Goal: Task Accomplishment & Management: Manage account settings

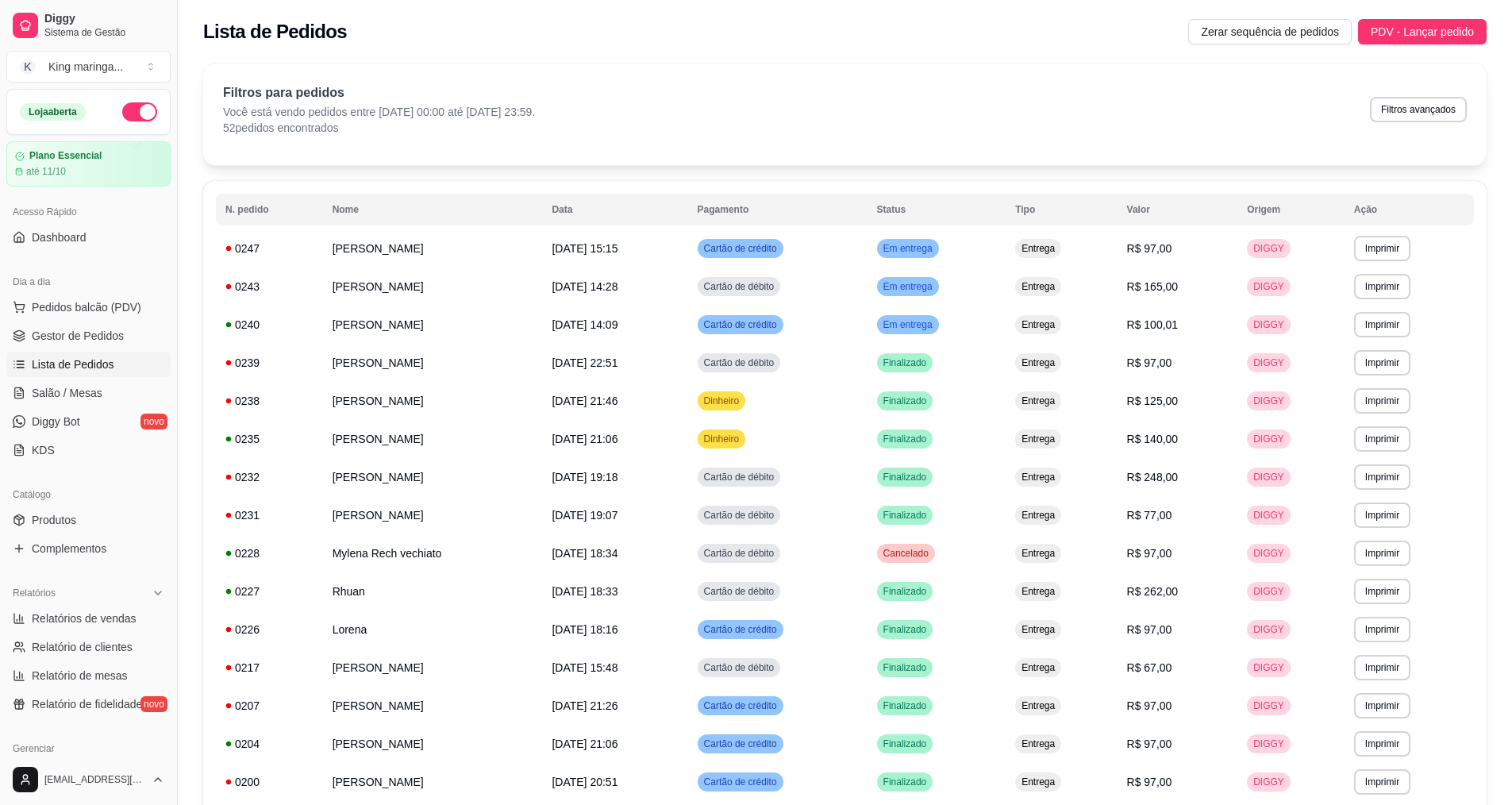
scroll to position [682, 0]
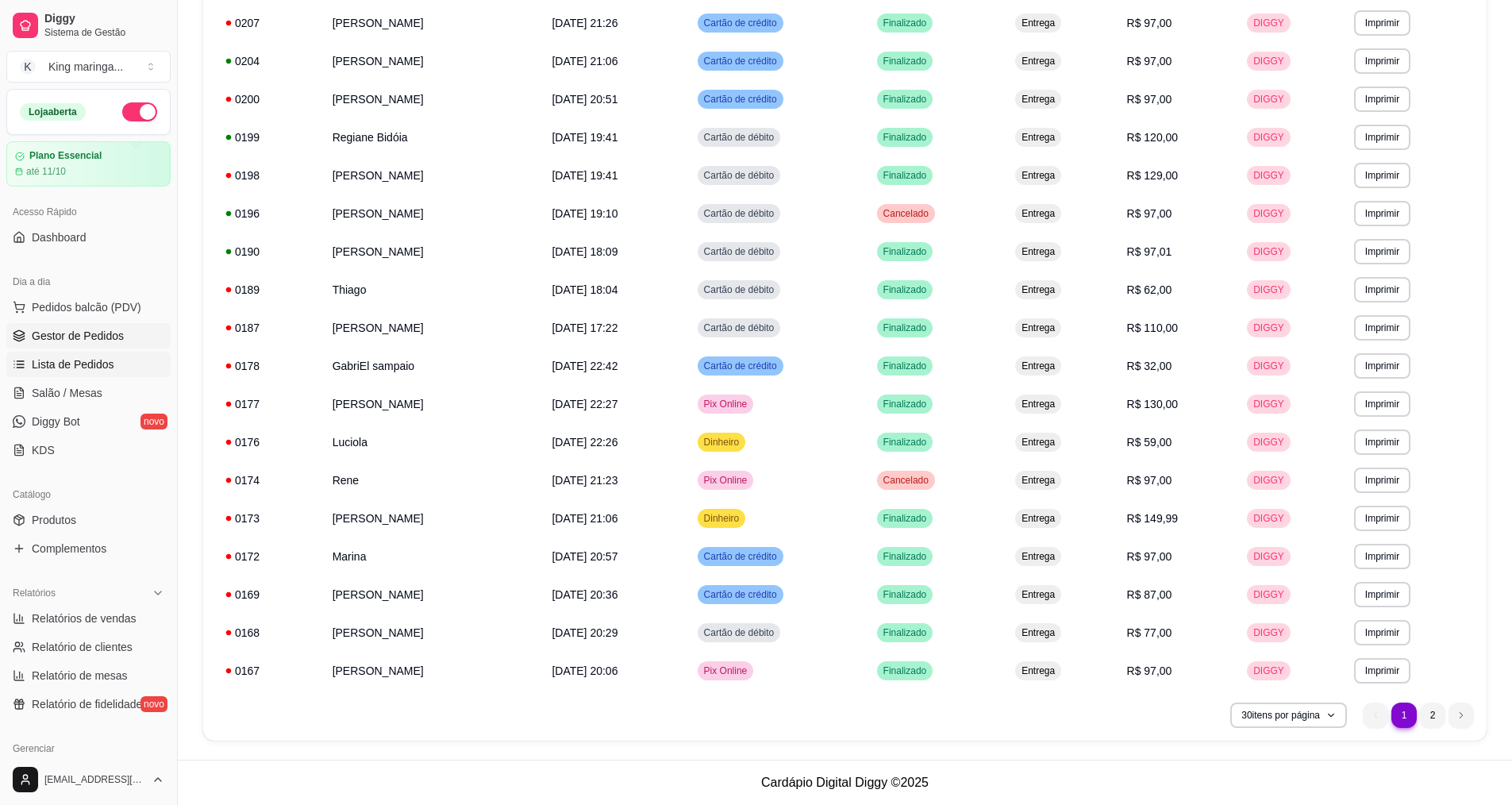
click at [96, 333] on span "Gestor de Pedidos" at bounding box center [78, 335] width 92 height 16
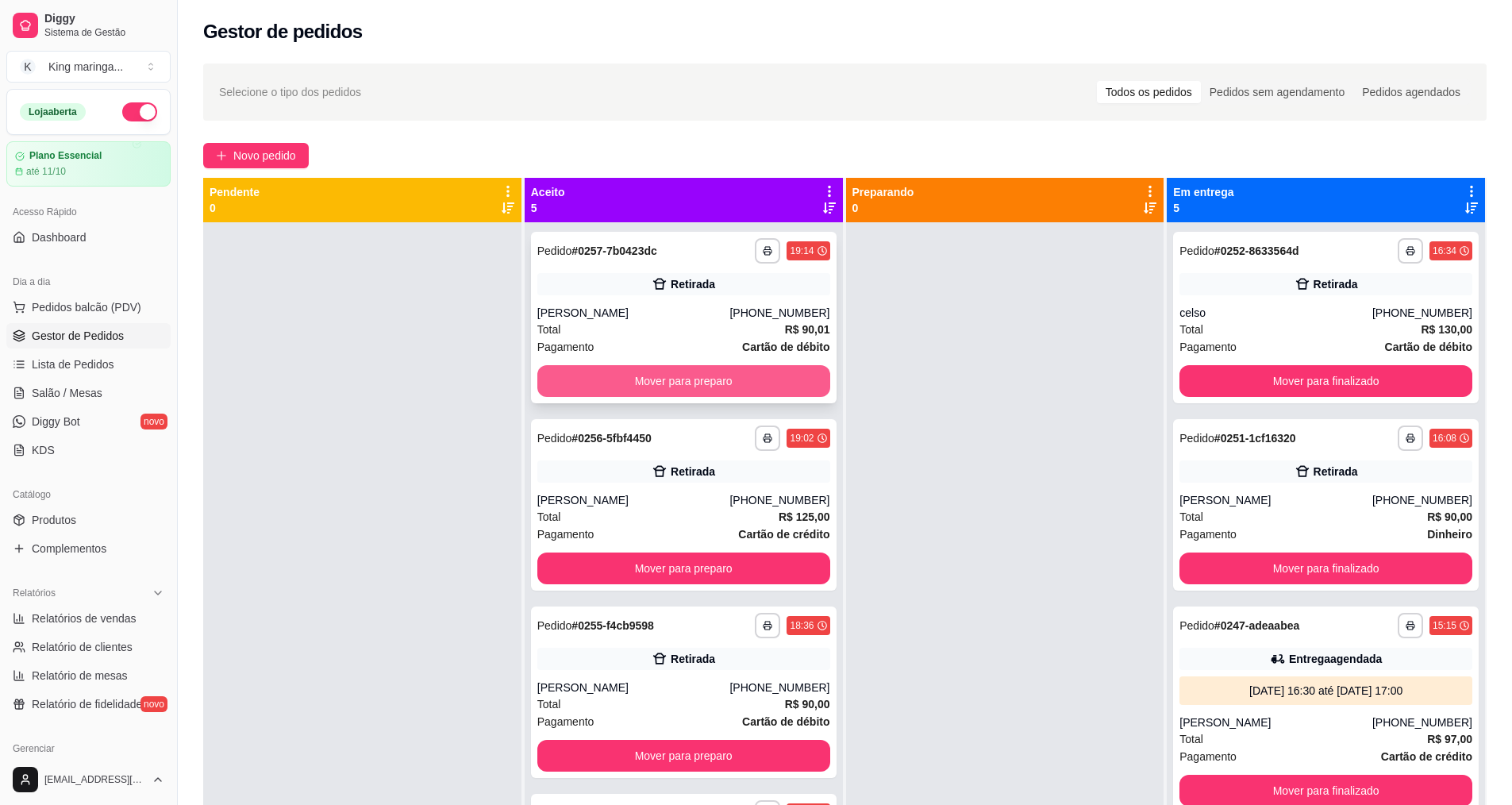
click at [645, 384] on button "Mover para preparo" at bounding box center [684, 380] width 293 height 31
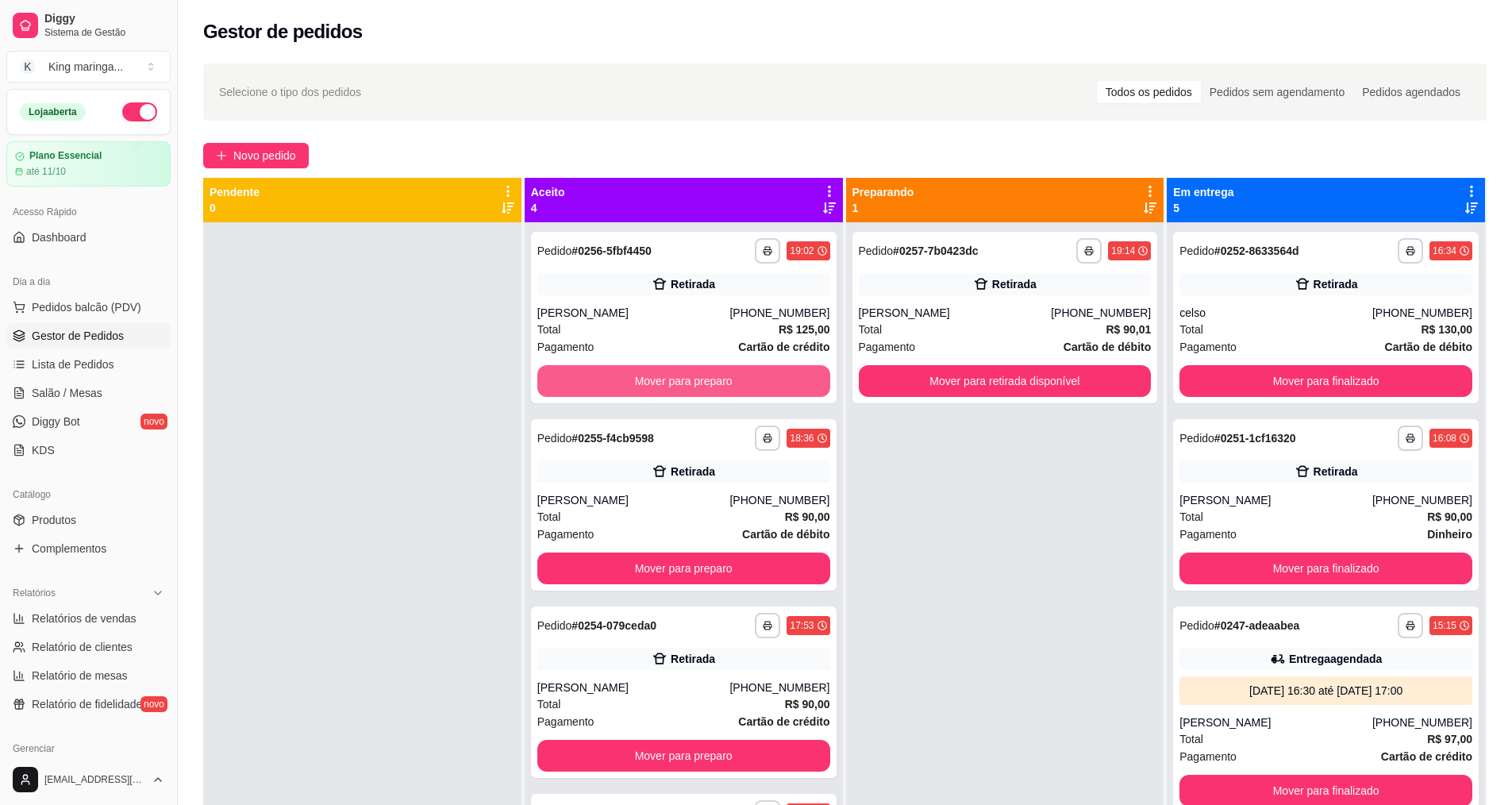
click at [645, 384] on button "Mover para preparo" at bounding box center [684, 380] width 293 height 31
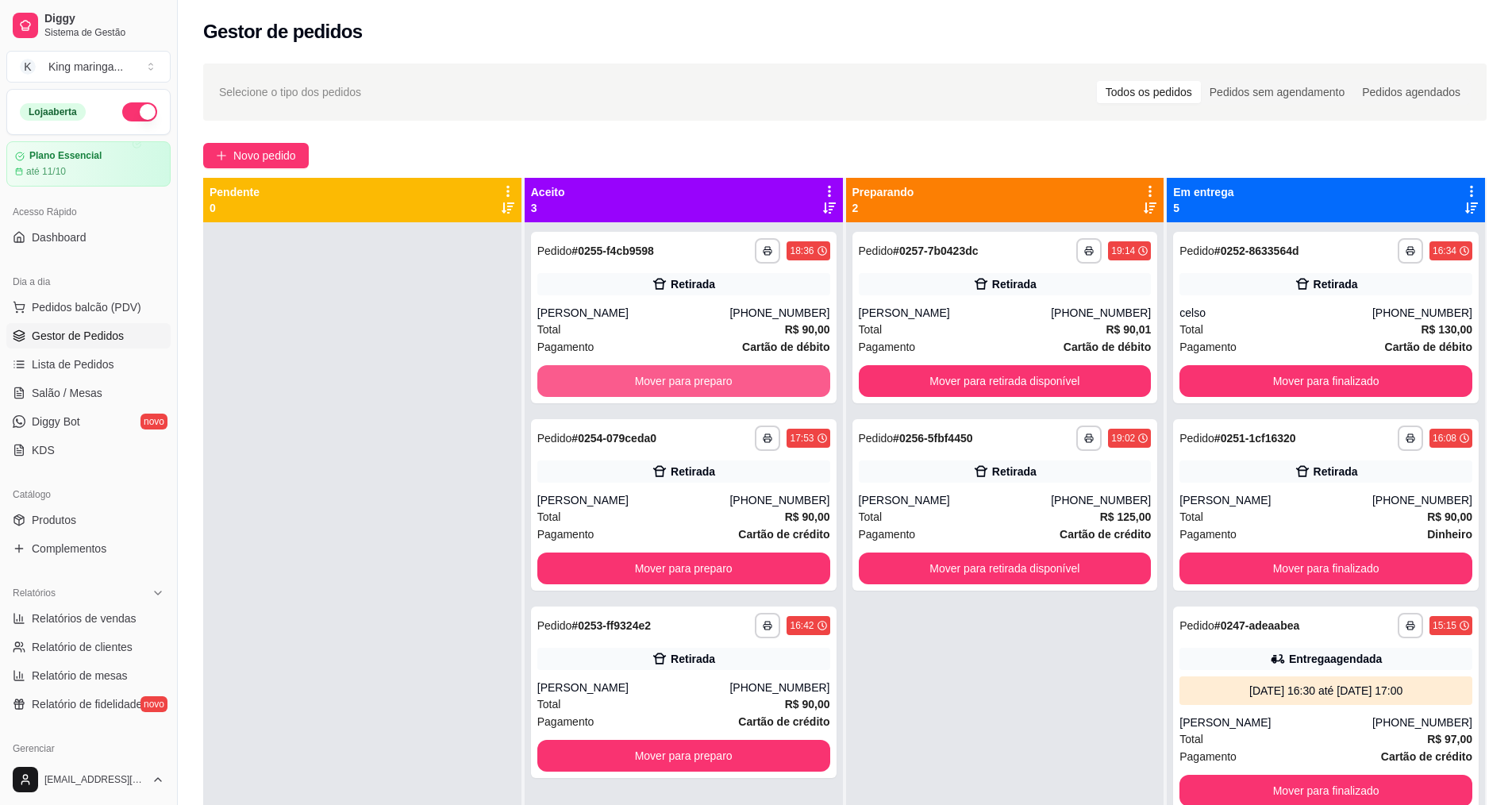
click at [645, 384] on button "Mover para preparo" at bounding box center [684, 380] width 293 height 31
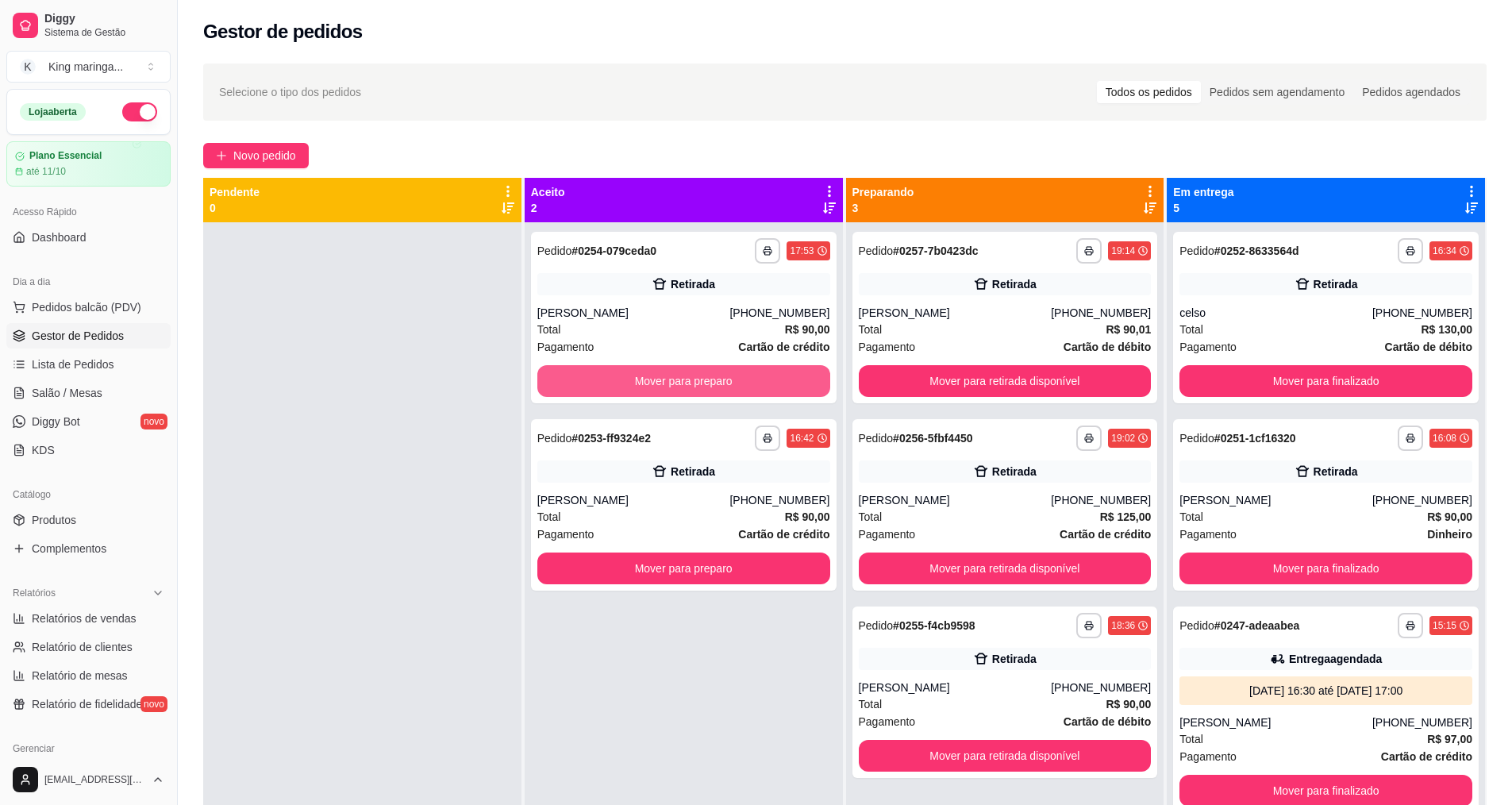
click at [645, 384] on button "Mover para preparo" at bounding box center [684, 380] width 293 height 31
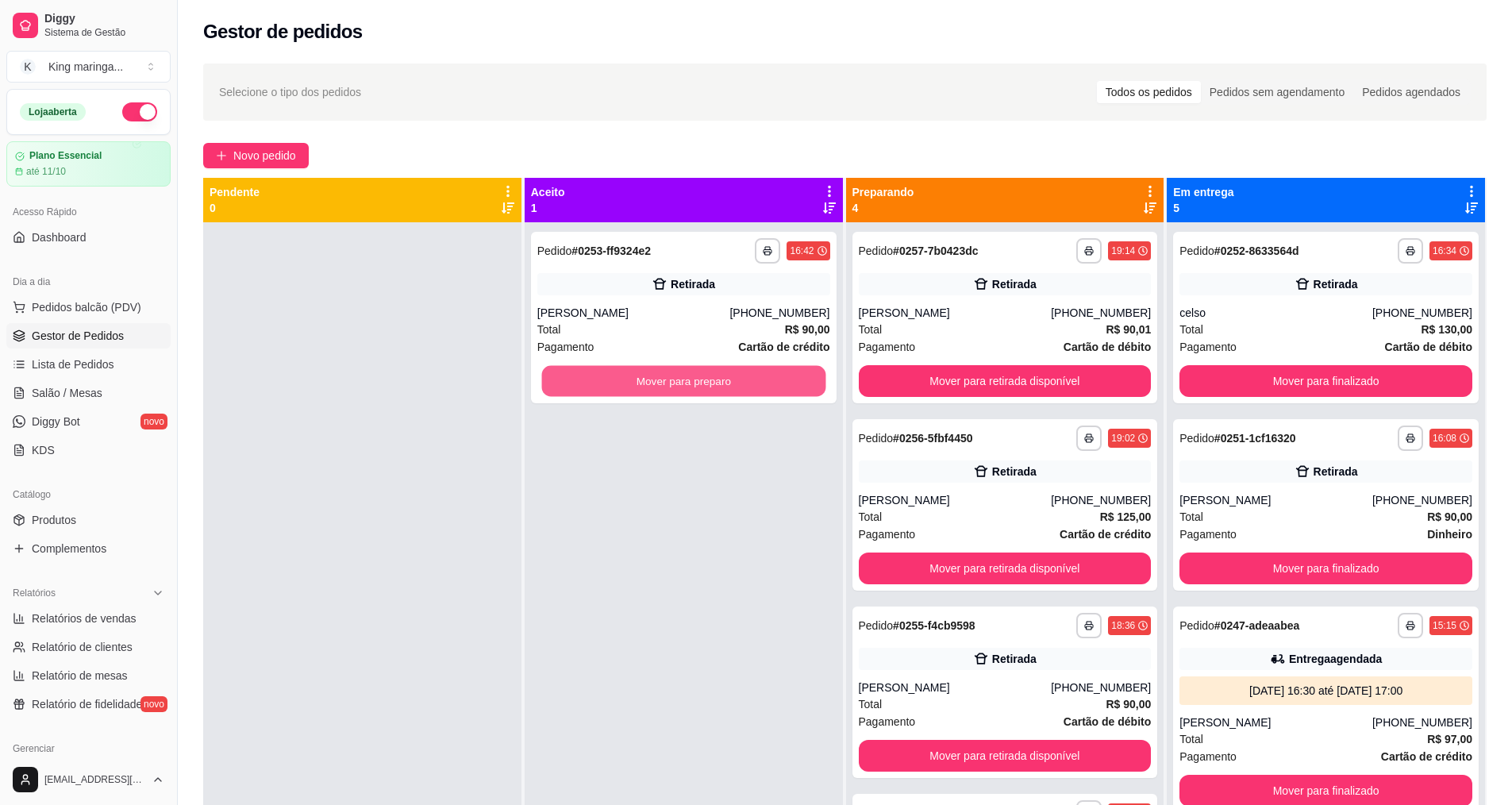
click at [645, 384] on button "Mover para preparo" at bounding box center [683, 380] width 284 height 30
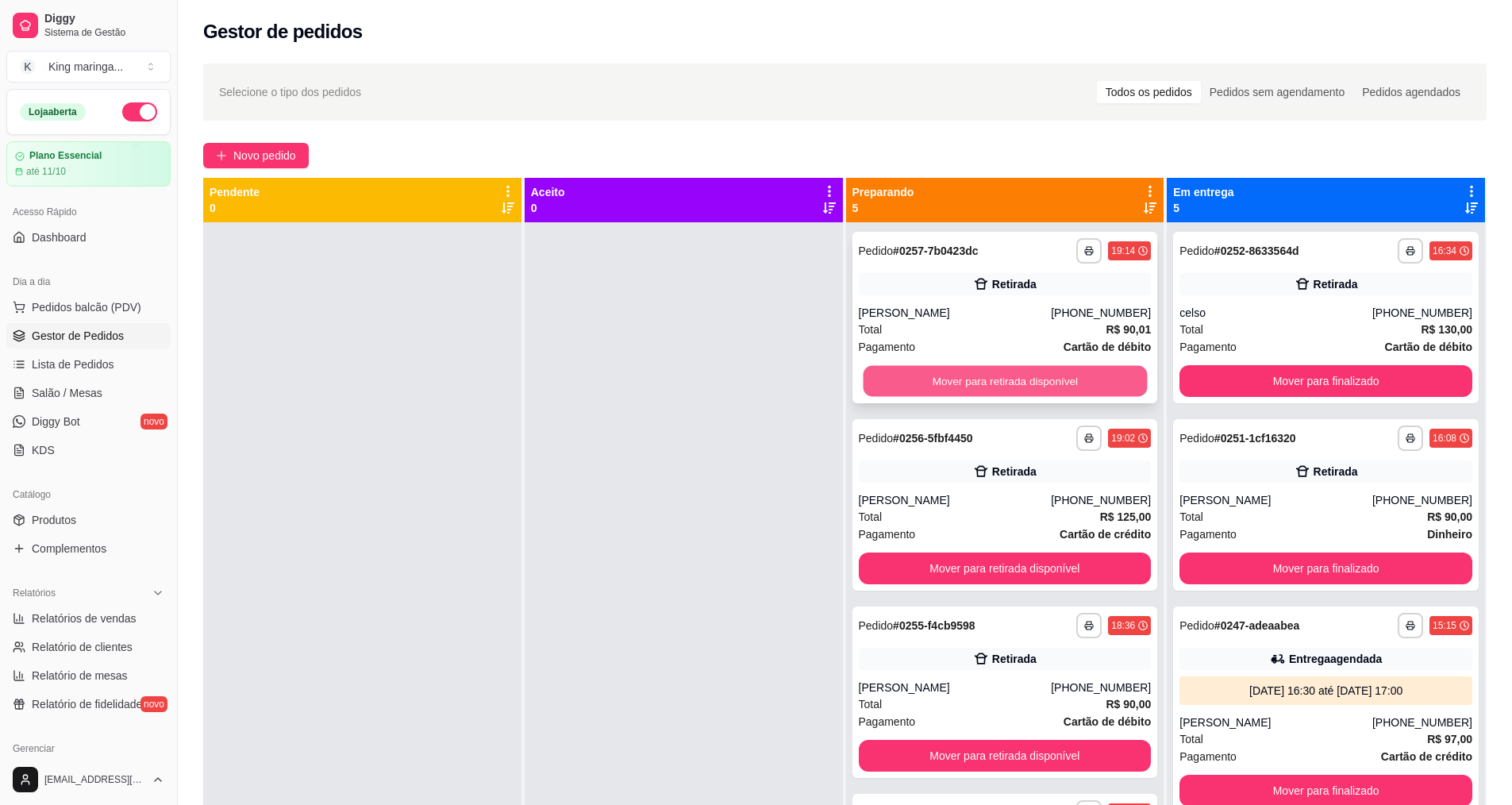
click at [958, 378] on button "Mover para retirada disponível" at bounding box center [1005, 380] width 284 height 30
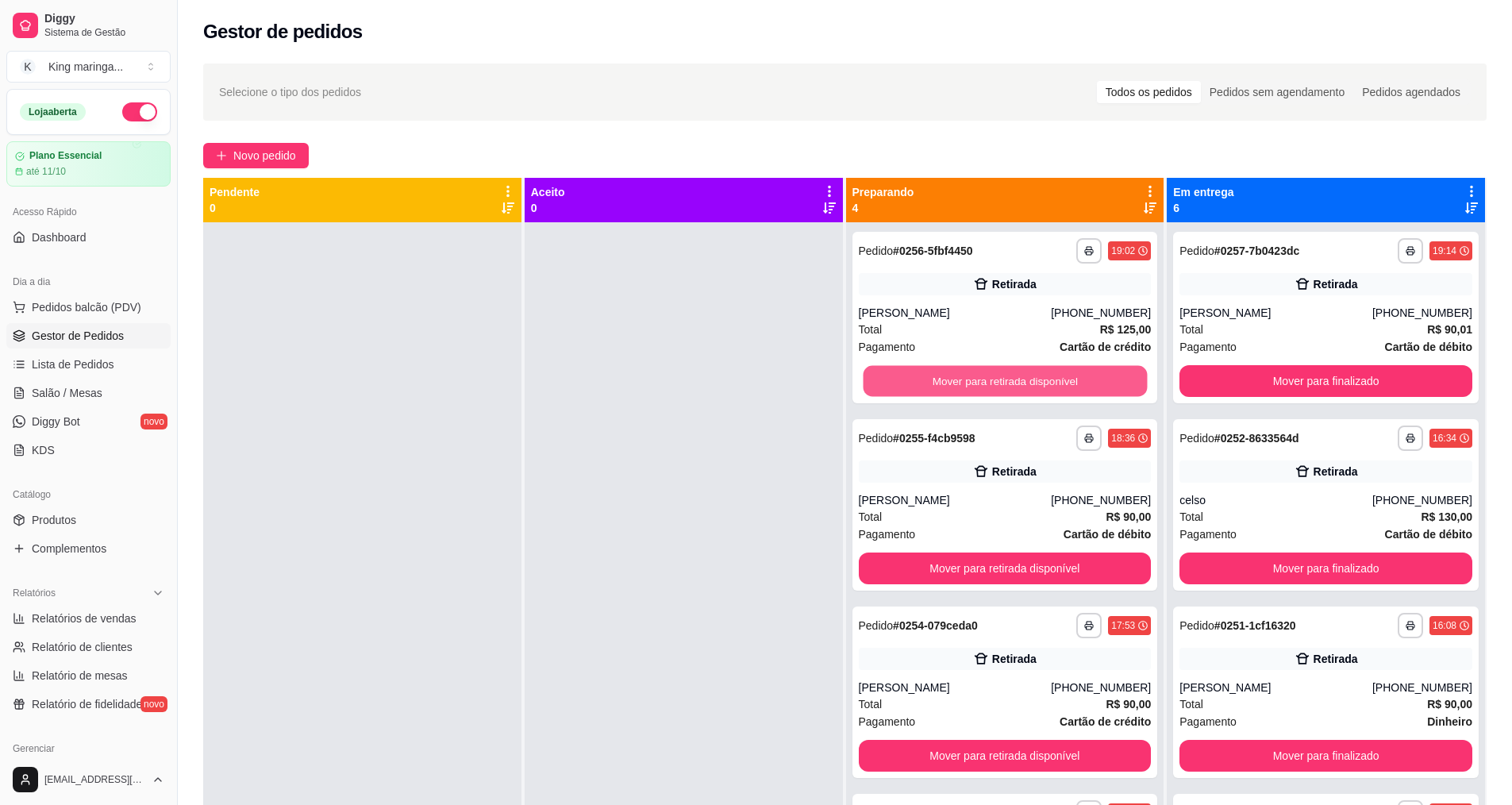
click at [958, 378] on button "Mover para retirada disponível" at bounding box center [1005, 380] width 284 height 30
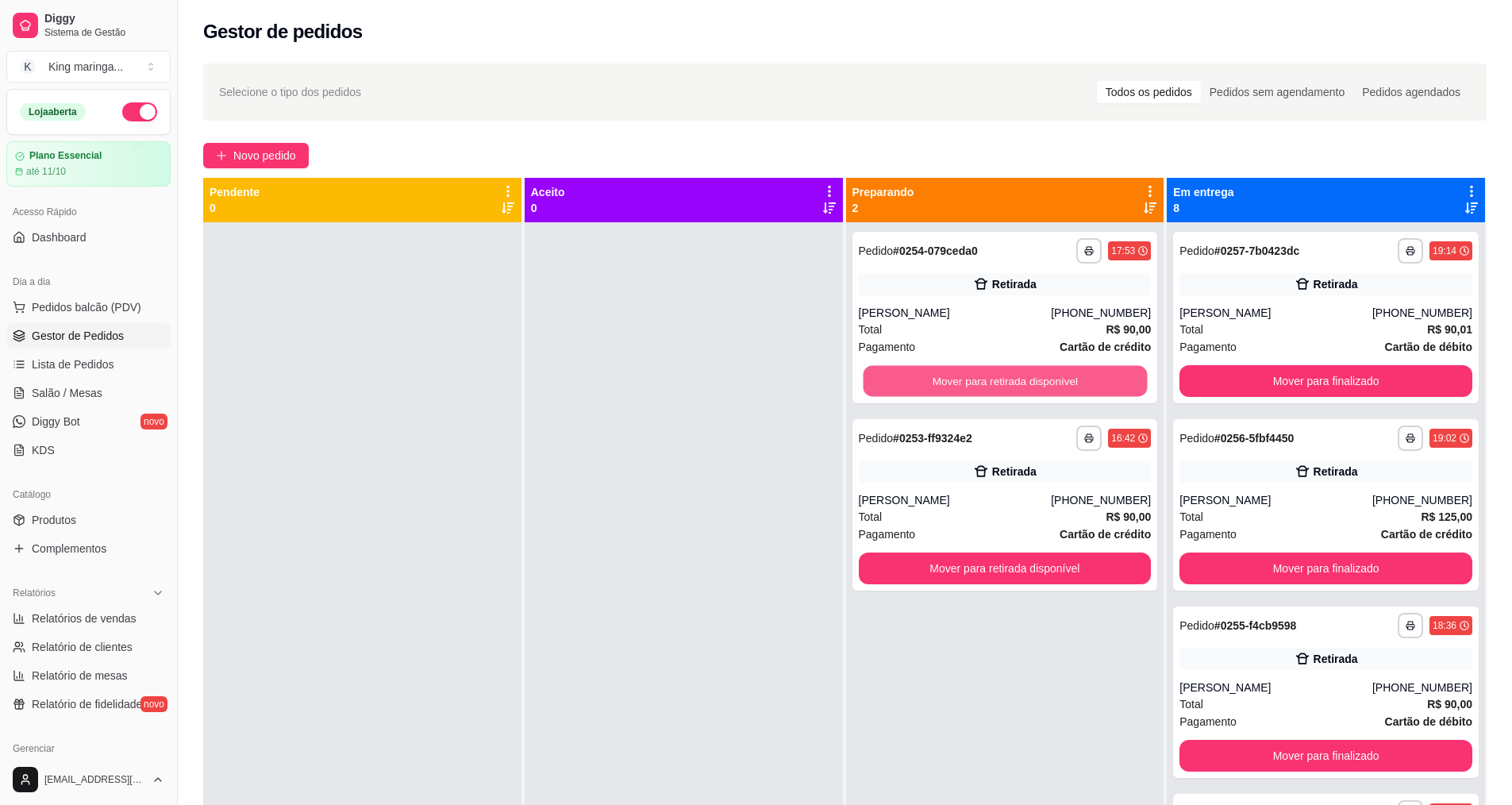
click at [958, 378] on button "Mover para retirada disponível" at bounding box center [1005, 380] width 284 height 30
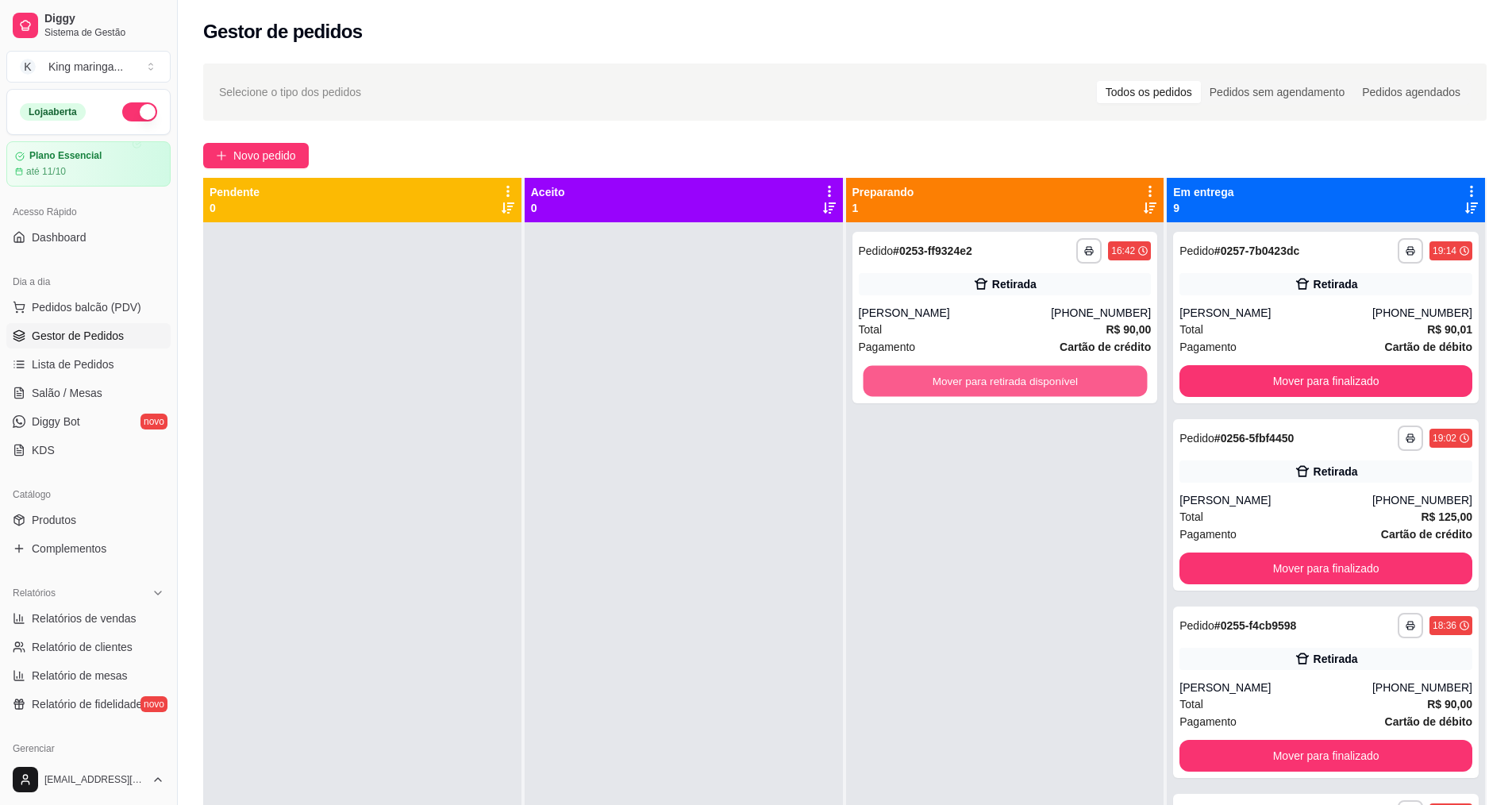
click at [958, 378] on button "Mover para retirada disponível" at bounding box center [1005, 380] width 284 height 30
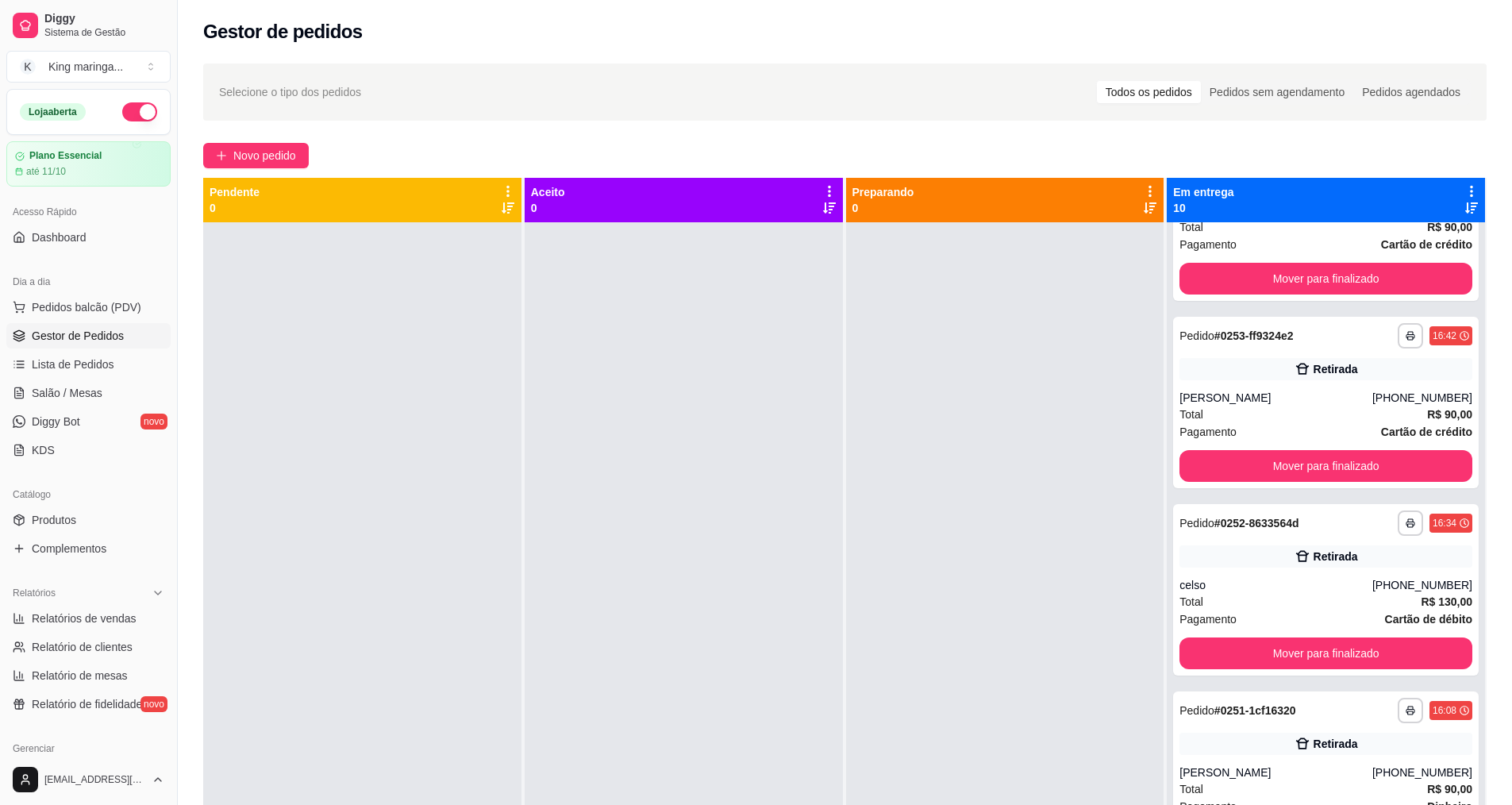
scroll to position [952, 0]
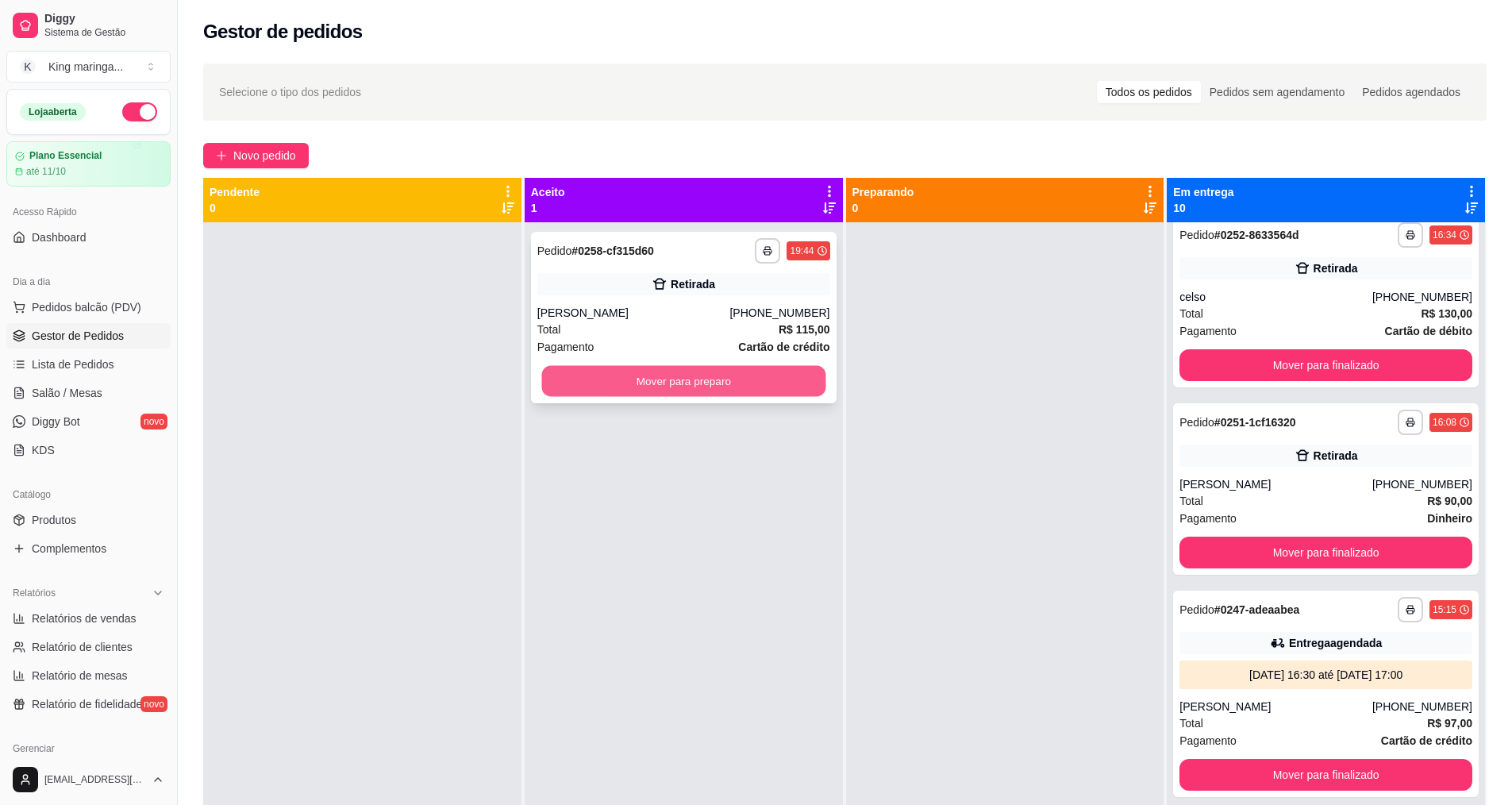
click at [690, 395] on button "Mover para preparo" at bounding box center [683, 380] width 284 height 30
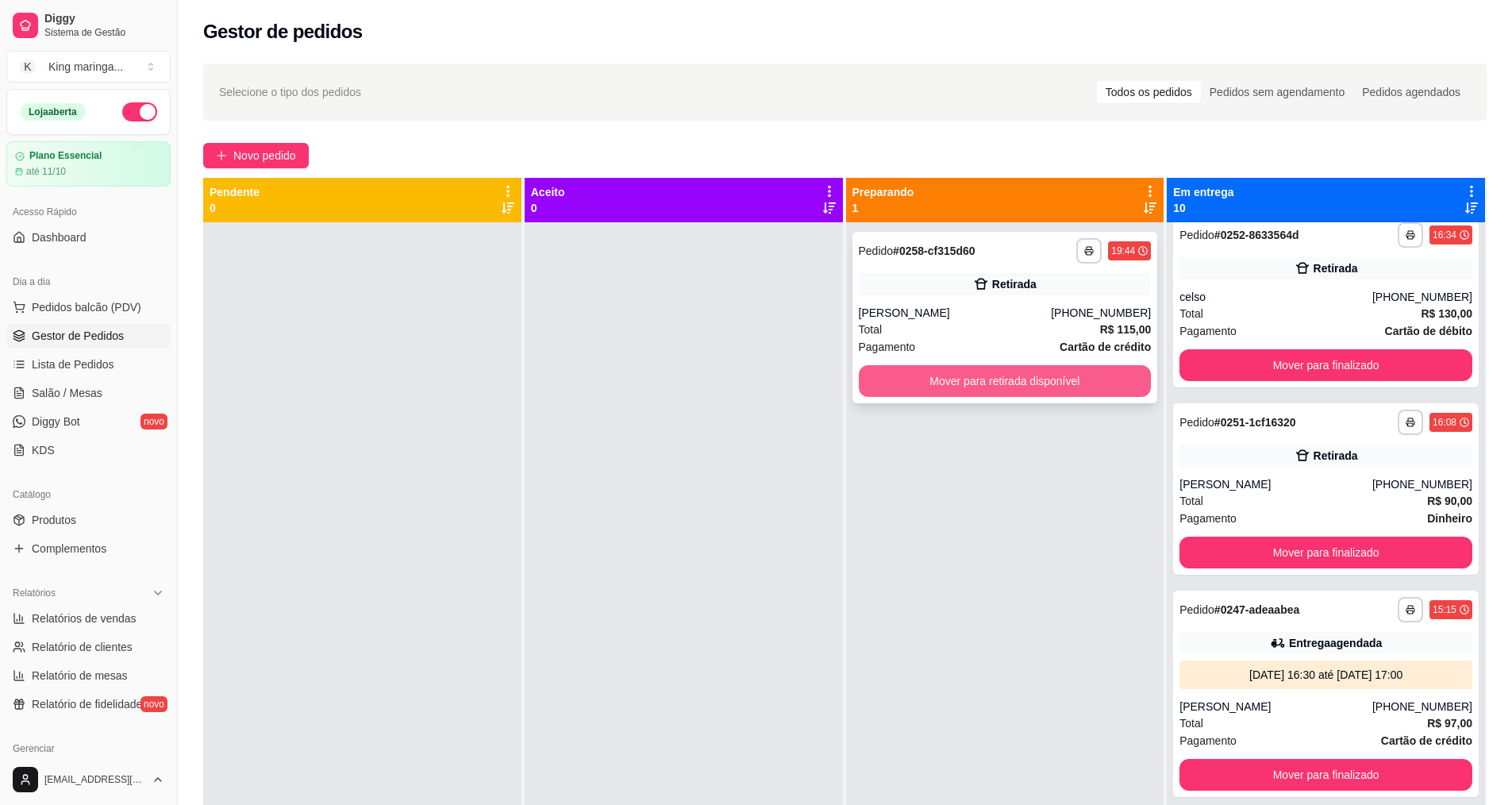
click at [1011, 381] on button "Mover para retirada disponível" at bounding box center [1005, 380] width 293 height 31
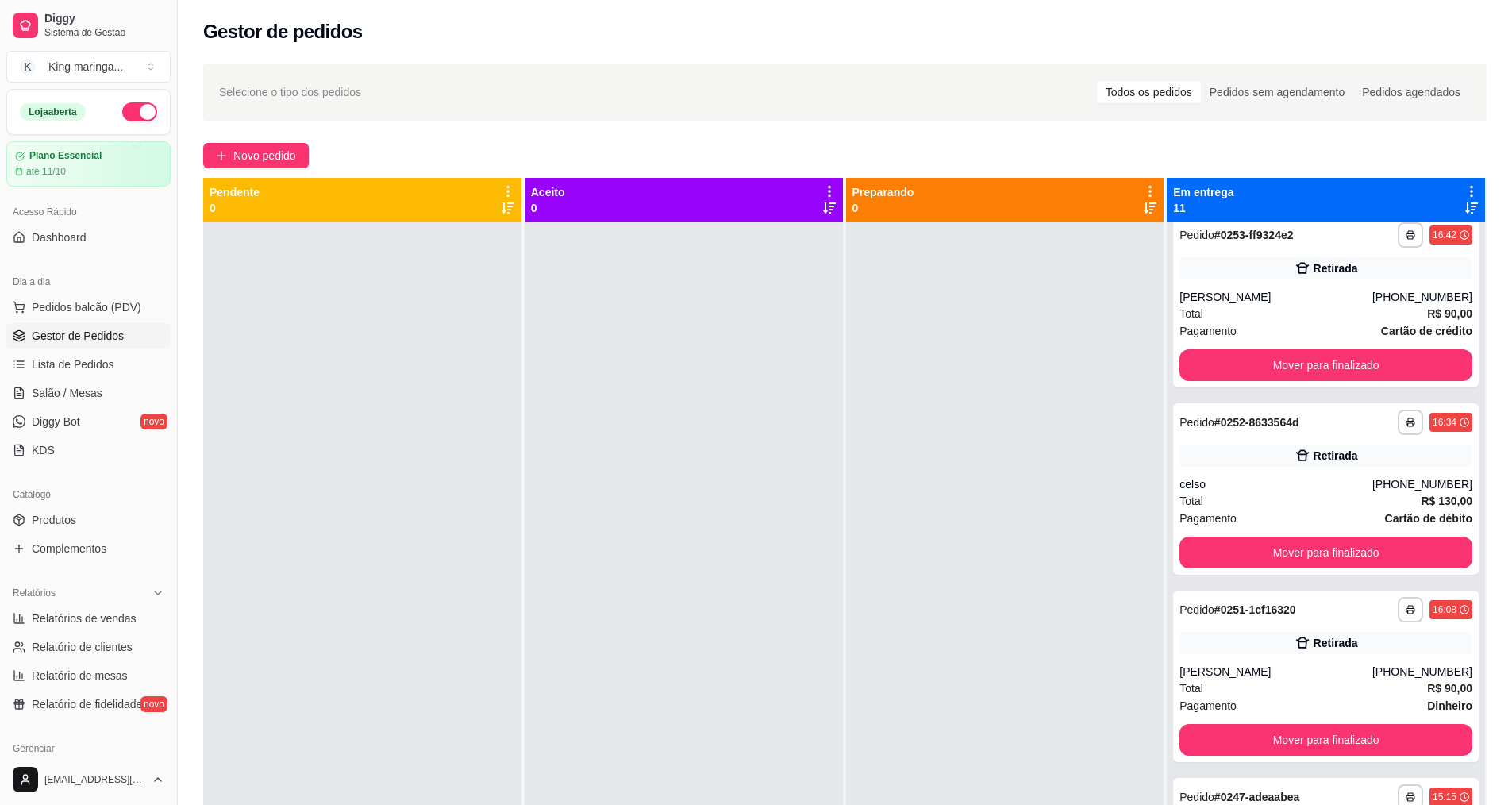
scroll to position [1139, 0]
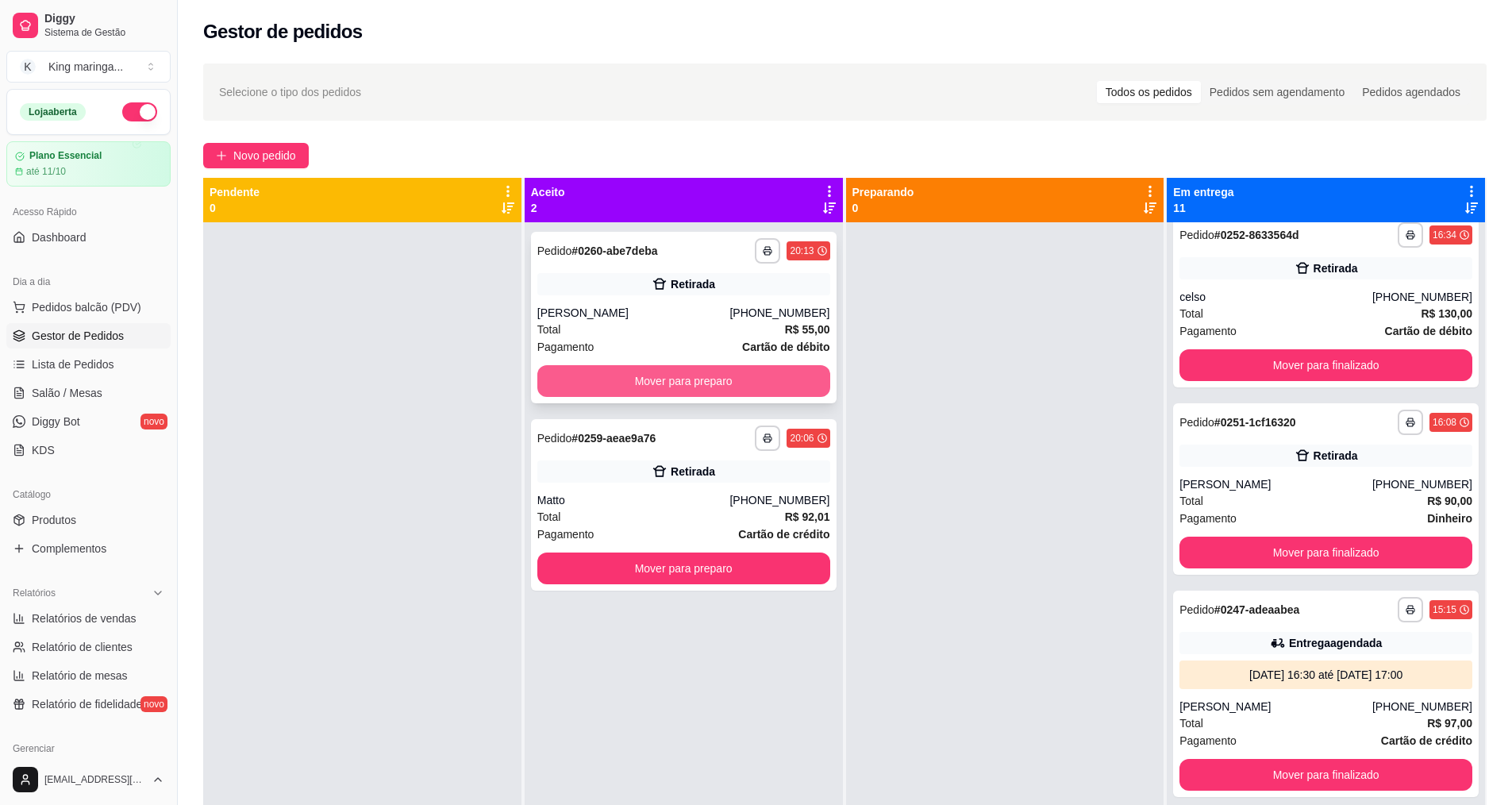
click at [639, 389] on button "Mover para preparo" at bounding box center [684, 380] width 293 height 31
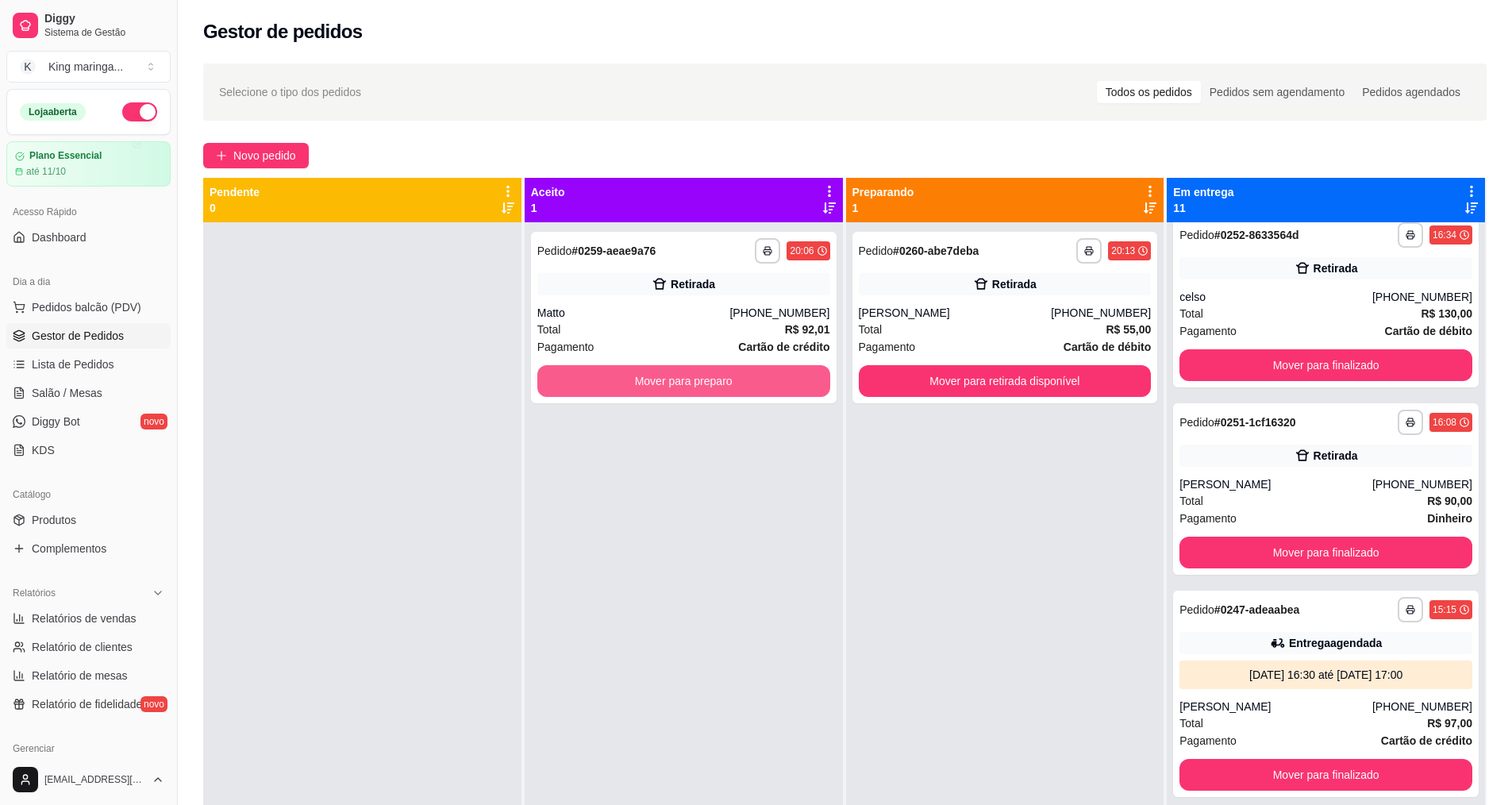
click at [639, 389] on button "Mover para preparo" at bounding box center [684, 380] width 293 height 31
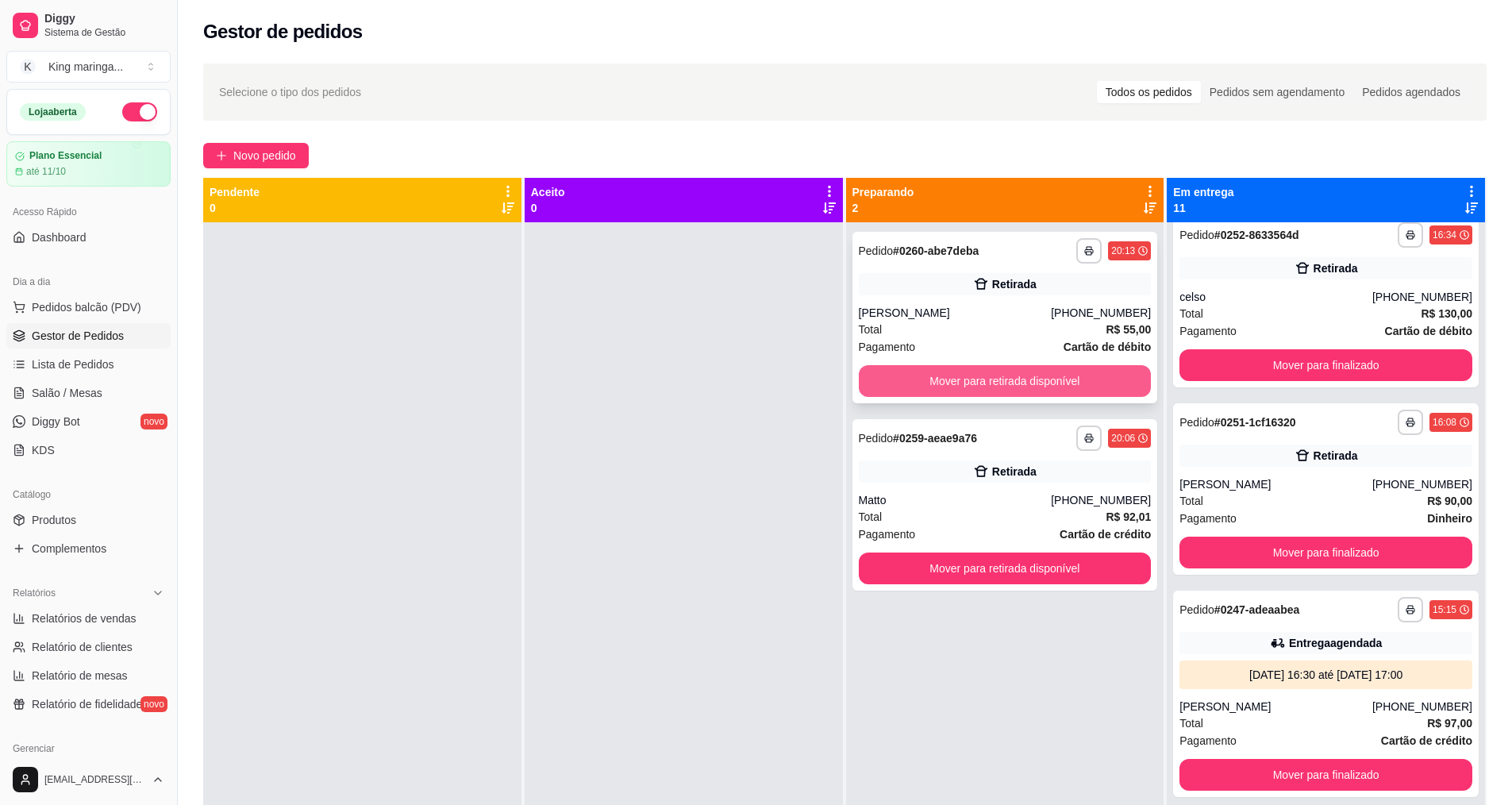
click at [1014, 374] on button "Mover para retirada disponível" at bounding box center [1005, 380] width 293 height 31
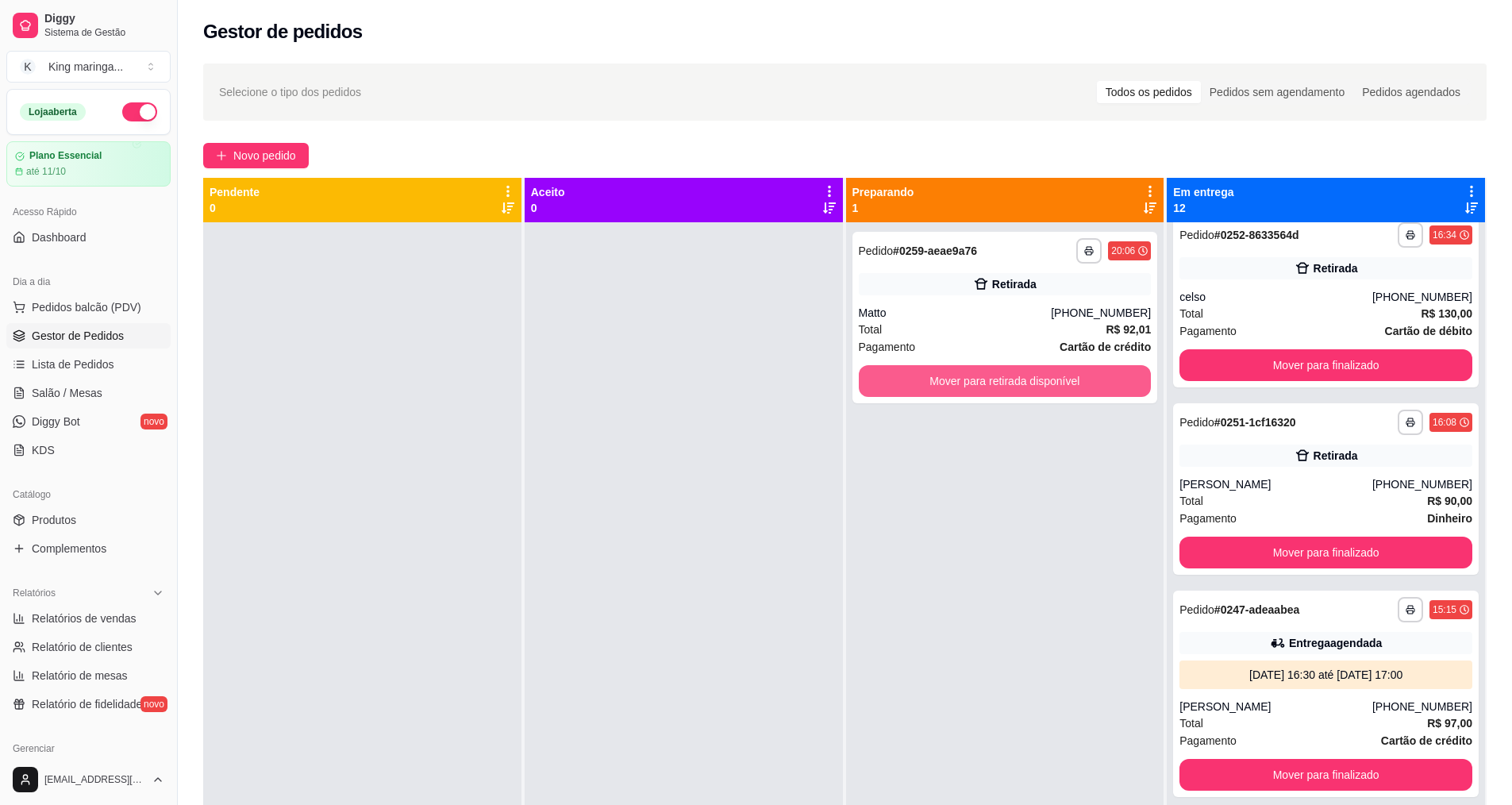
click at [1014, 374] on button "Mover para retirada disponível" at bounding box center [1005, 380] width 293 height 31
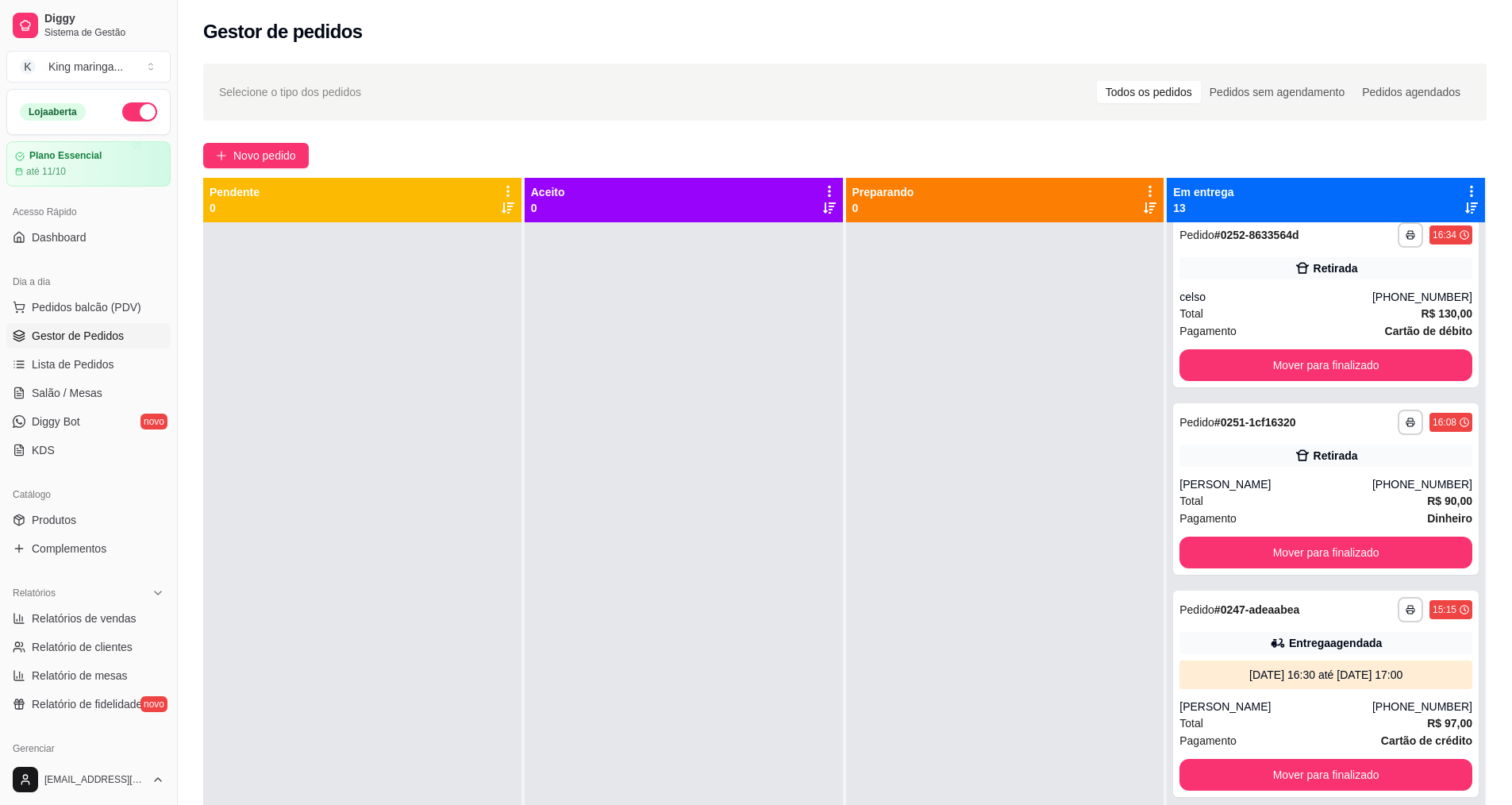
click at [478, 802] on div at bounding box center [363, 624] width 319 height 805
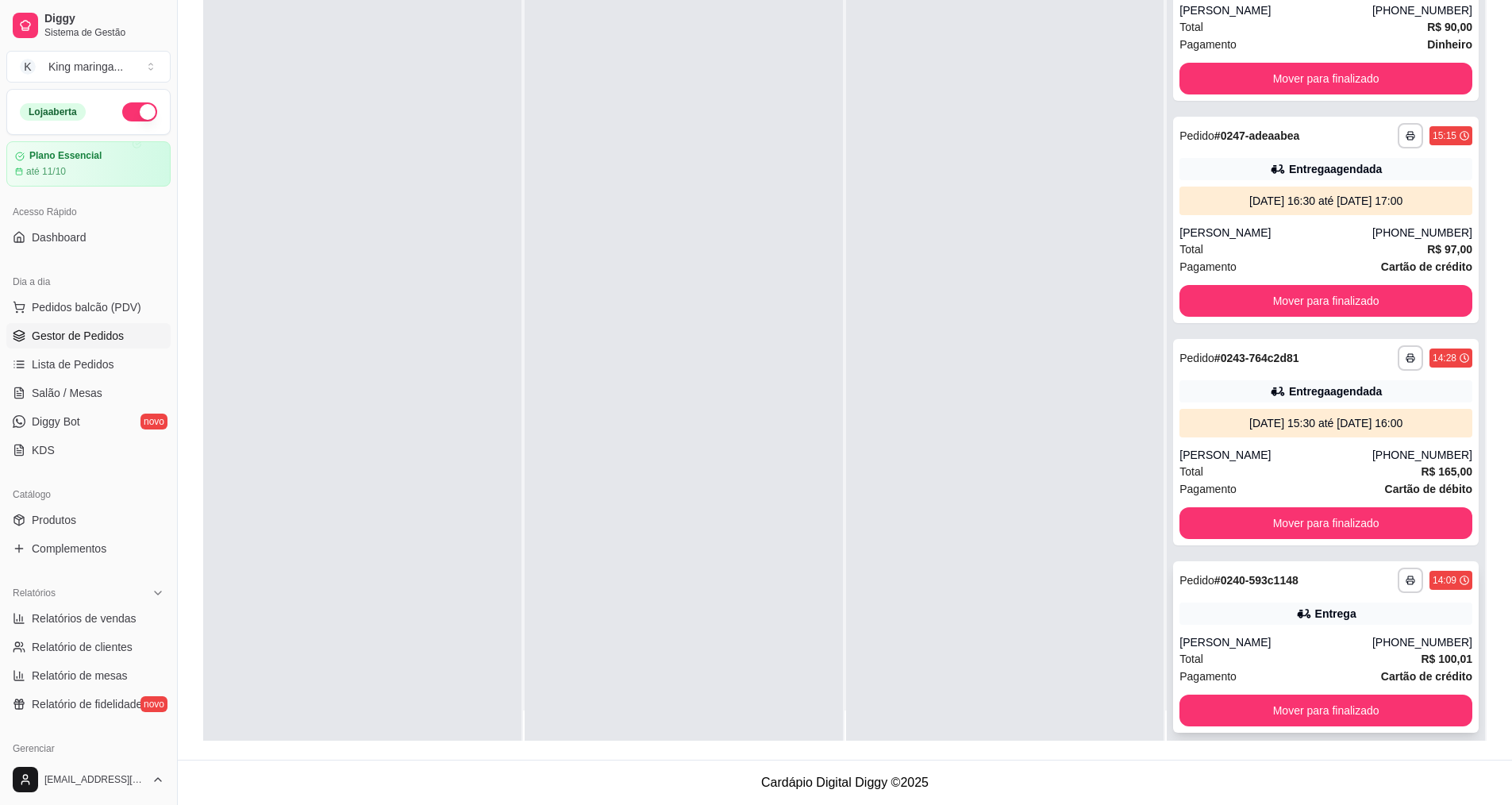
scroll to position [44, 0]
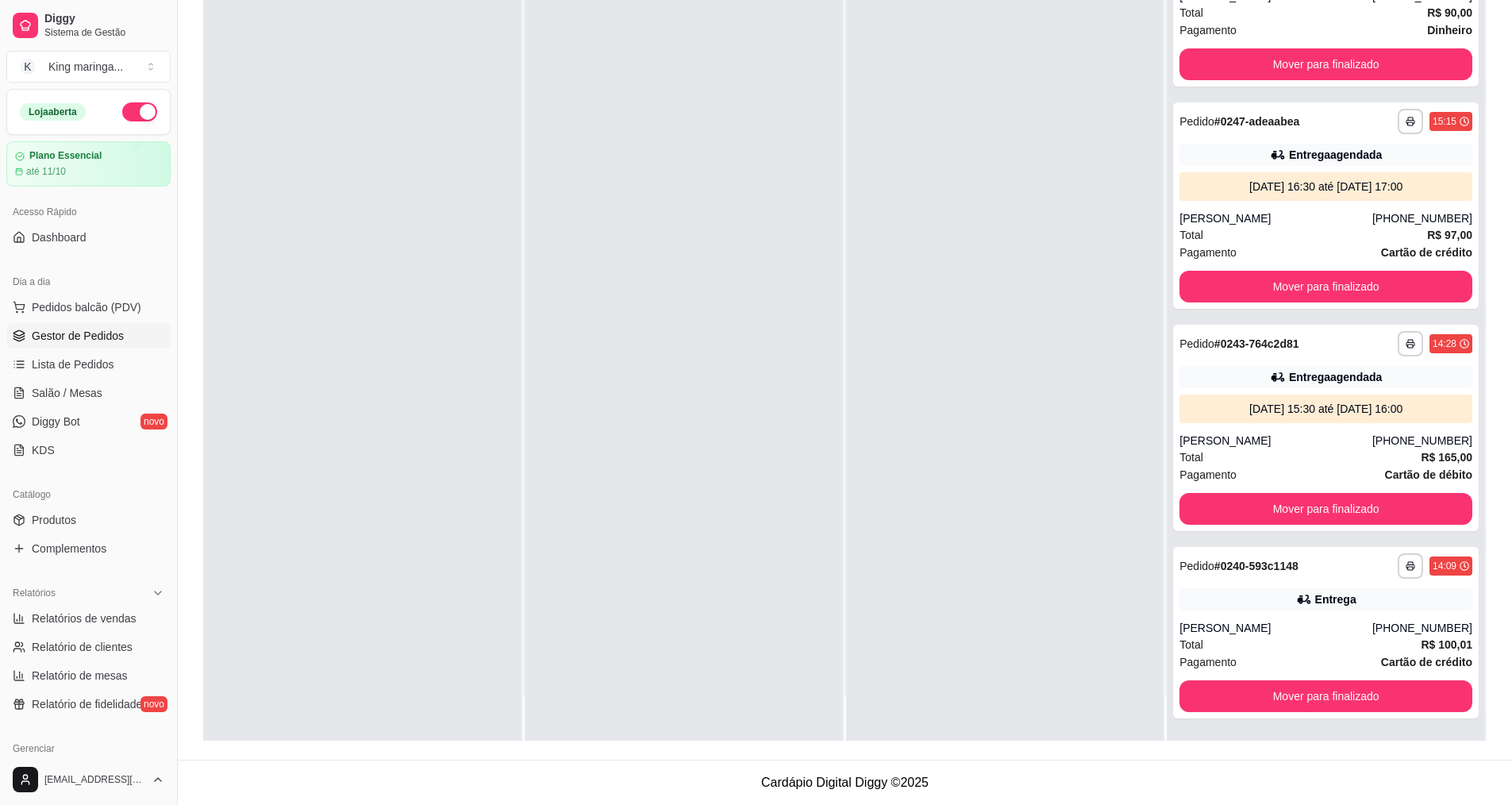
click at [881, 558] on div at bounding box center [1006, 338] width 319 height 805
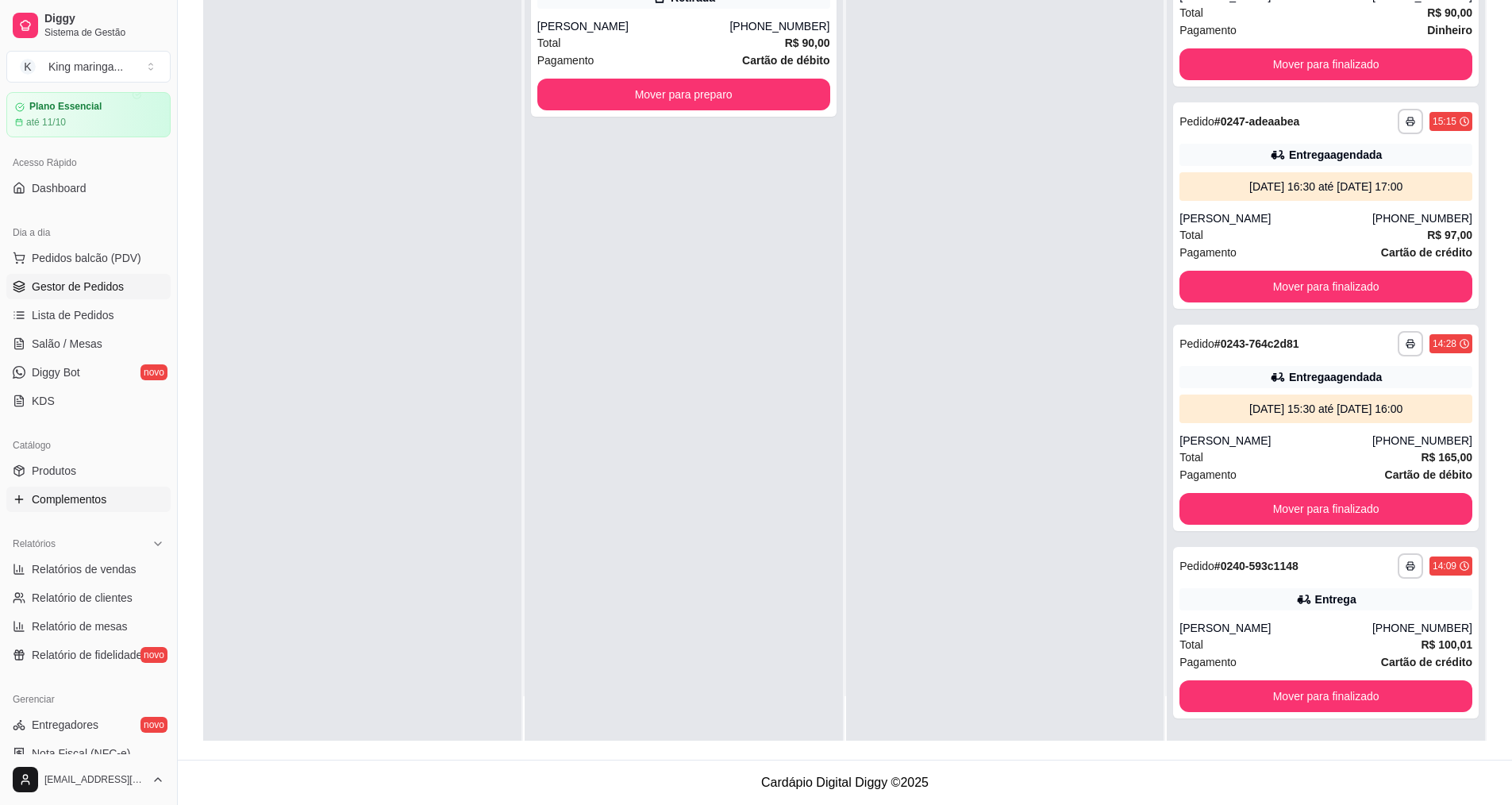
scroll to position [80, 0]
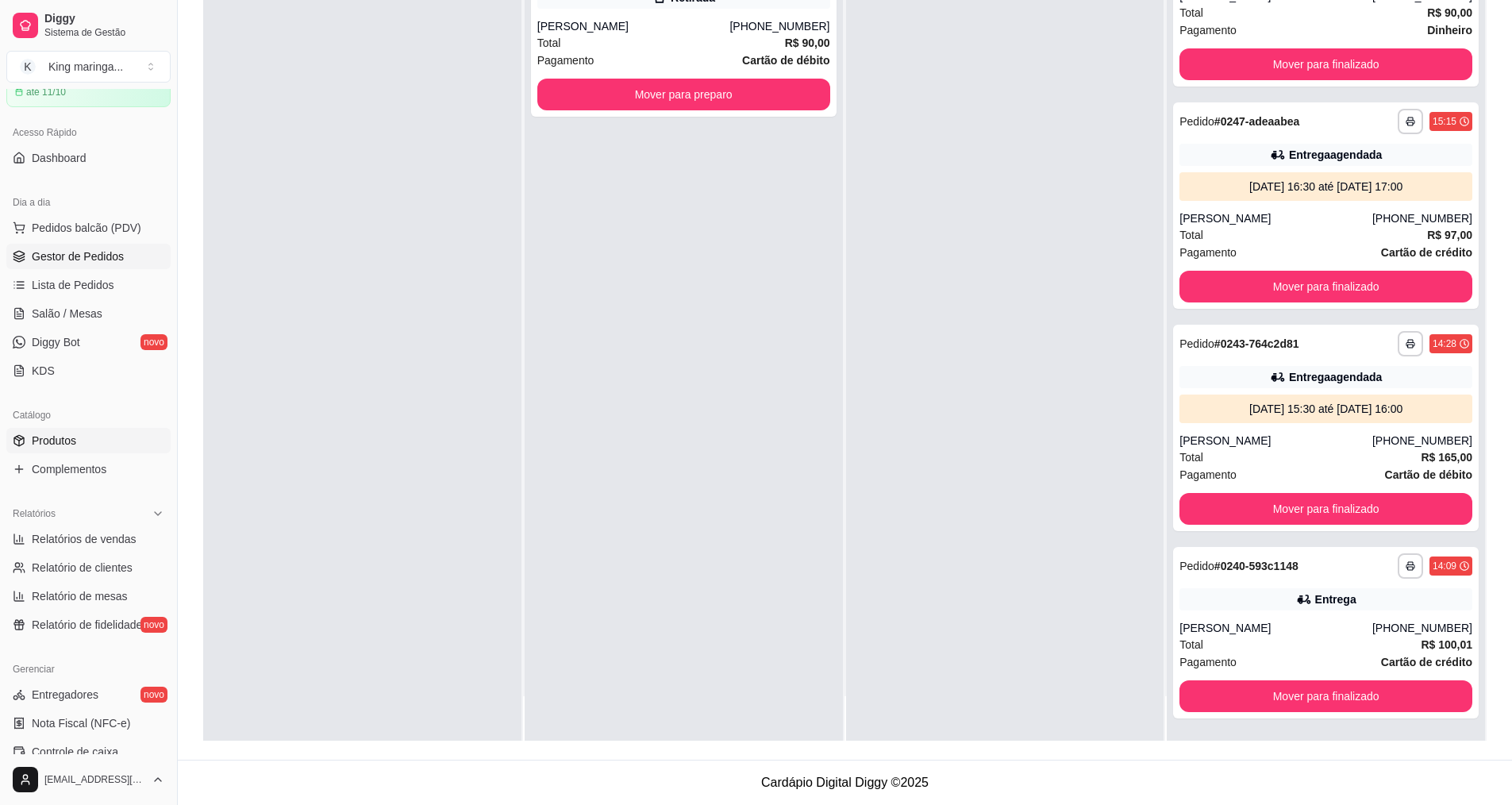
click at [87, 434] on link "Produtos" at bounding box center [87, 440] width 164 height 26
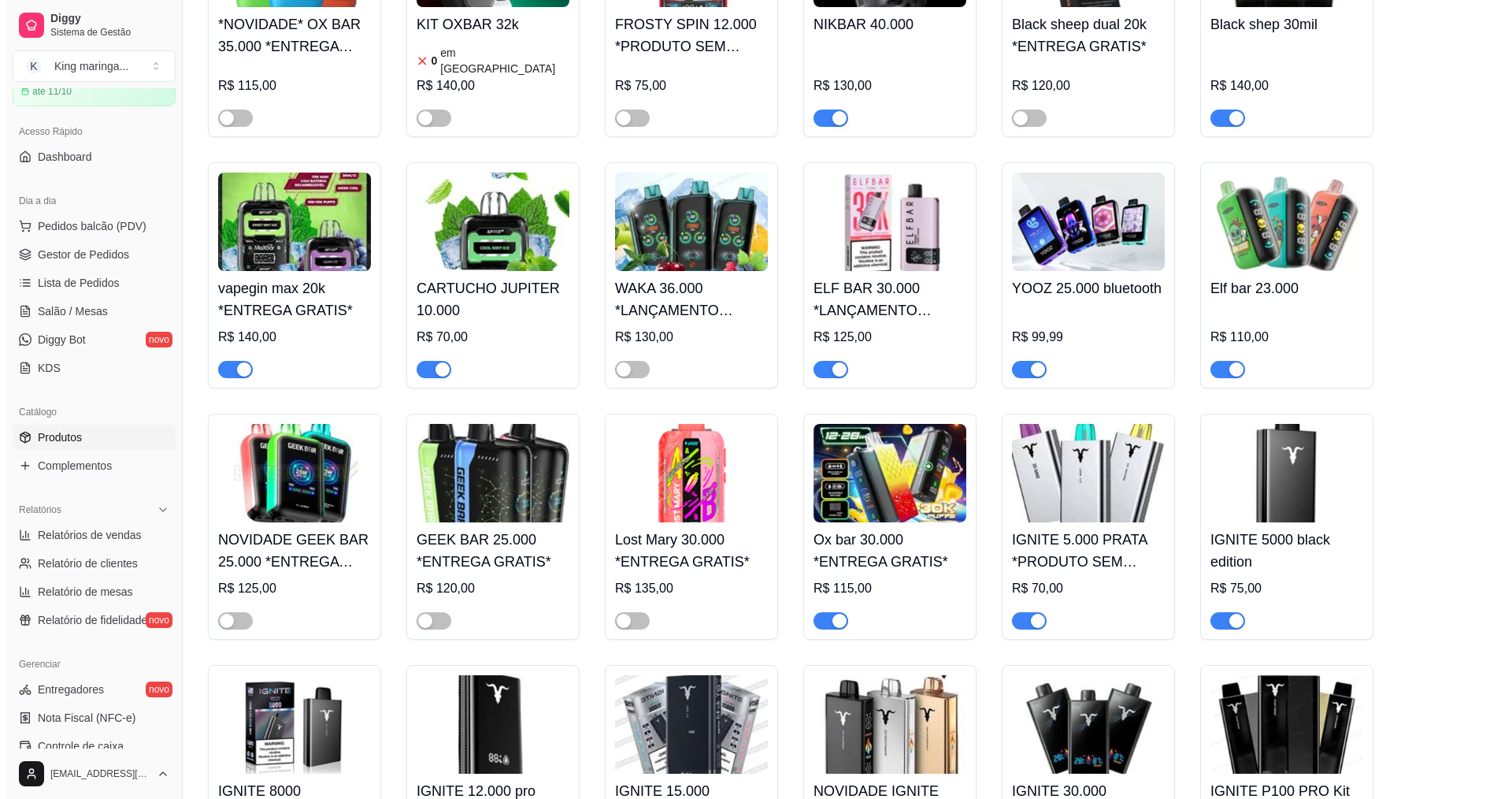
scroll to position [709, 0]
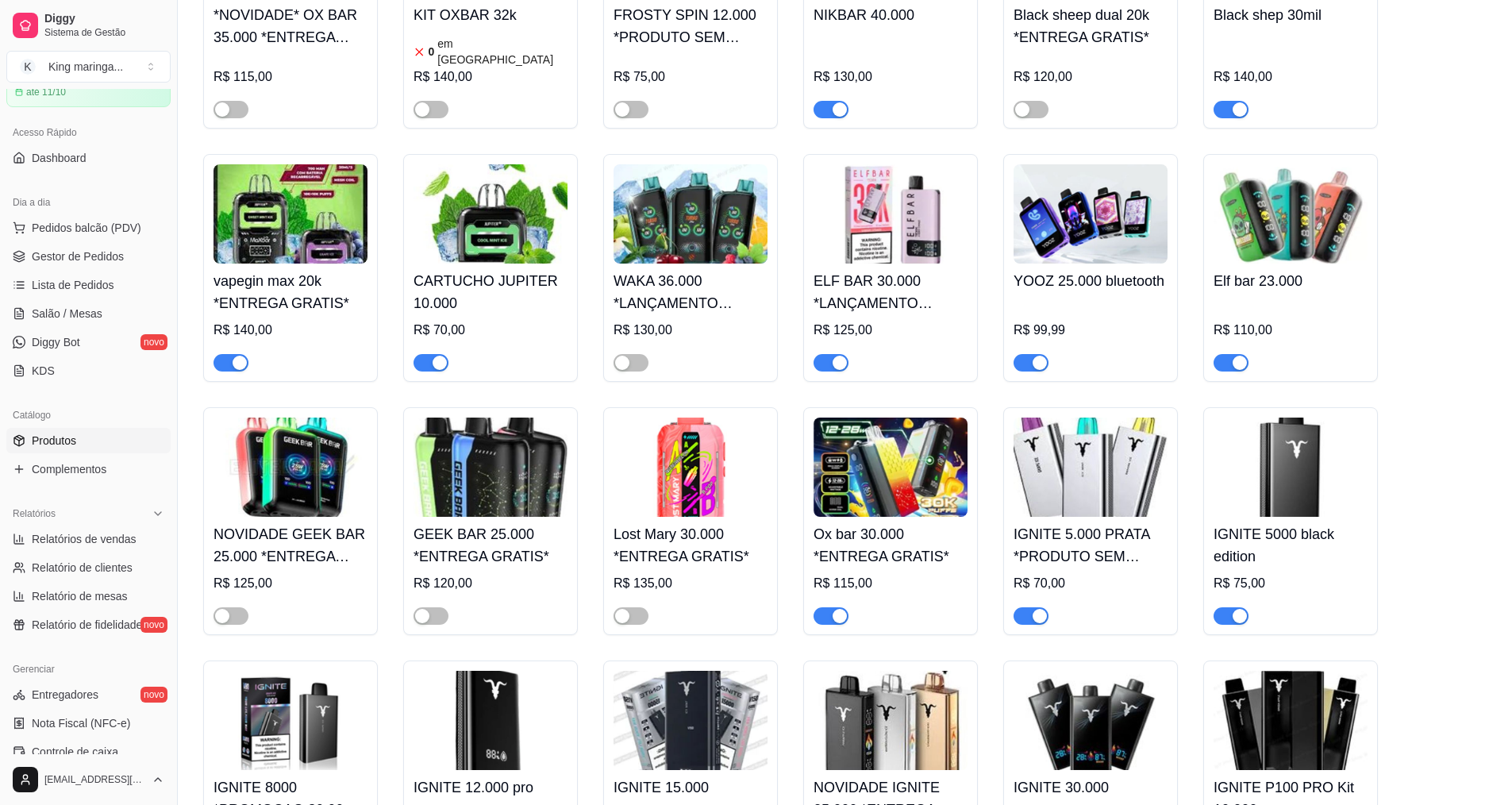
click at [1048, 452] on img at bounding box center [1090, 467] width 154 height 99
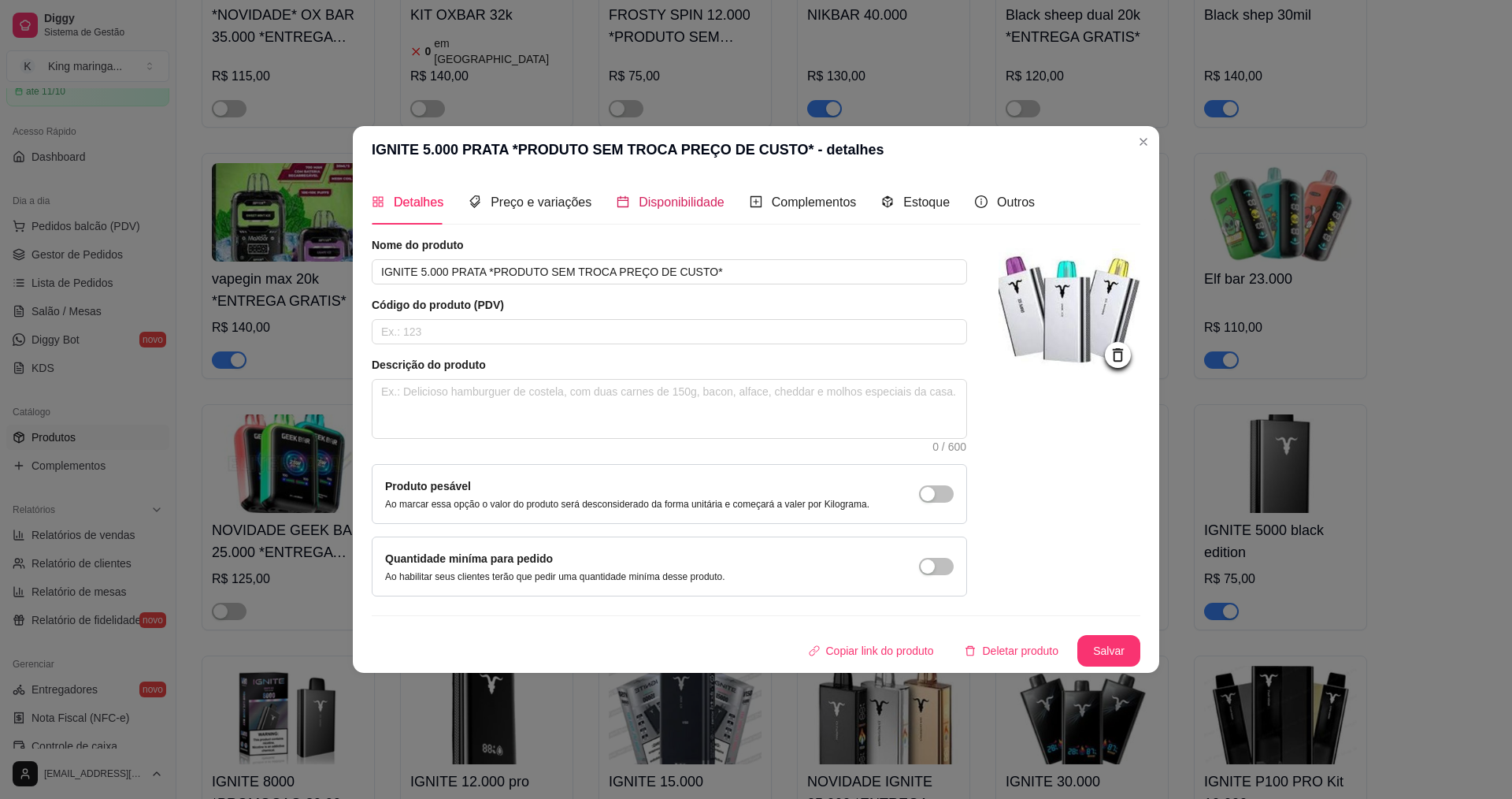
click at [639, 202] on span "Disponibilidade" at bounding box center [682, 202] width 86 height 14
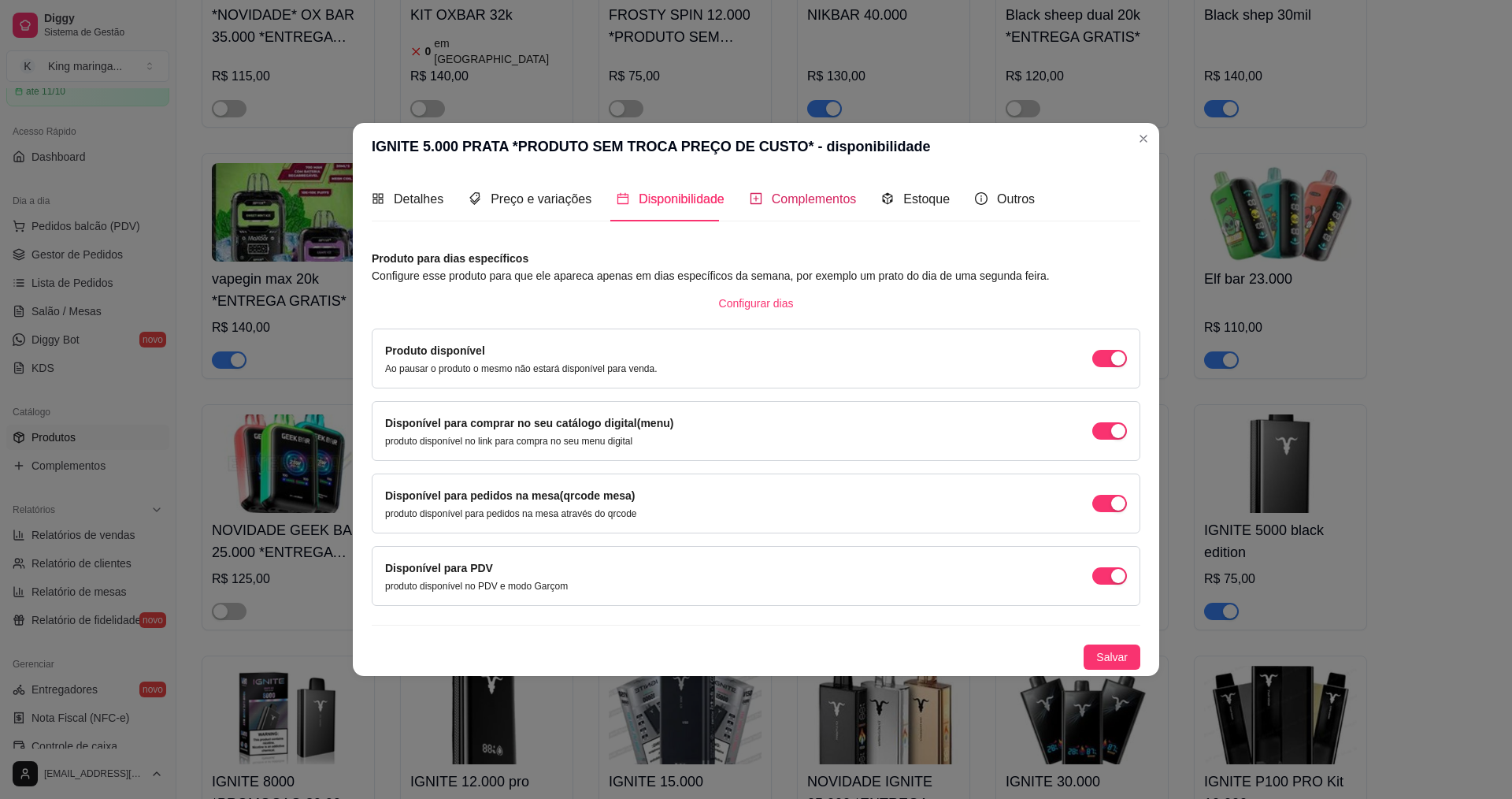
click at [789, 206] on span "Complementos" at bounding box center [814, 199] width 85 height 14
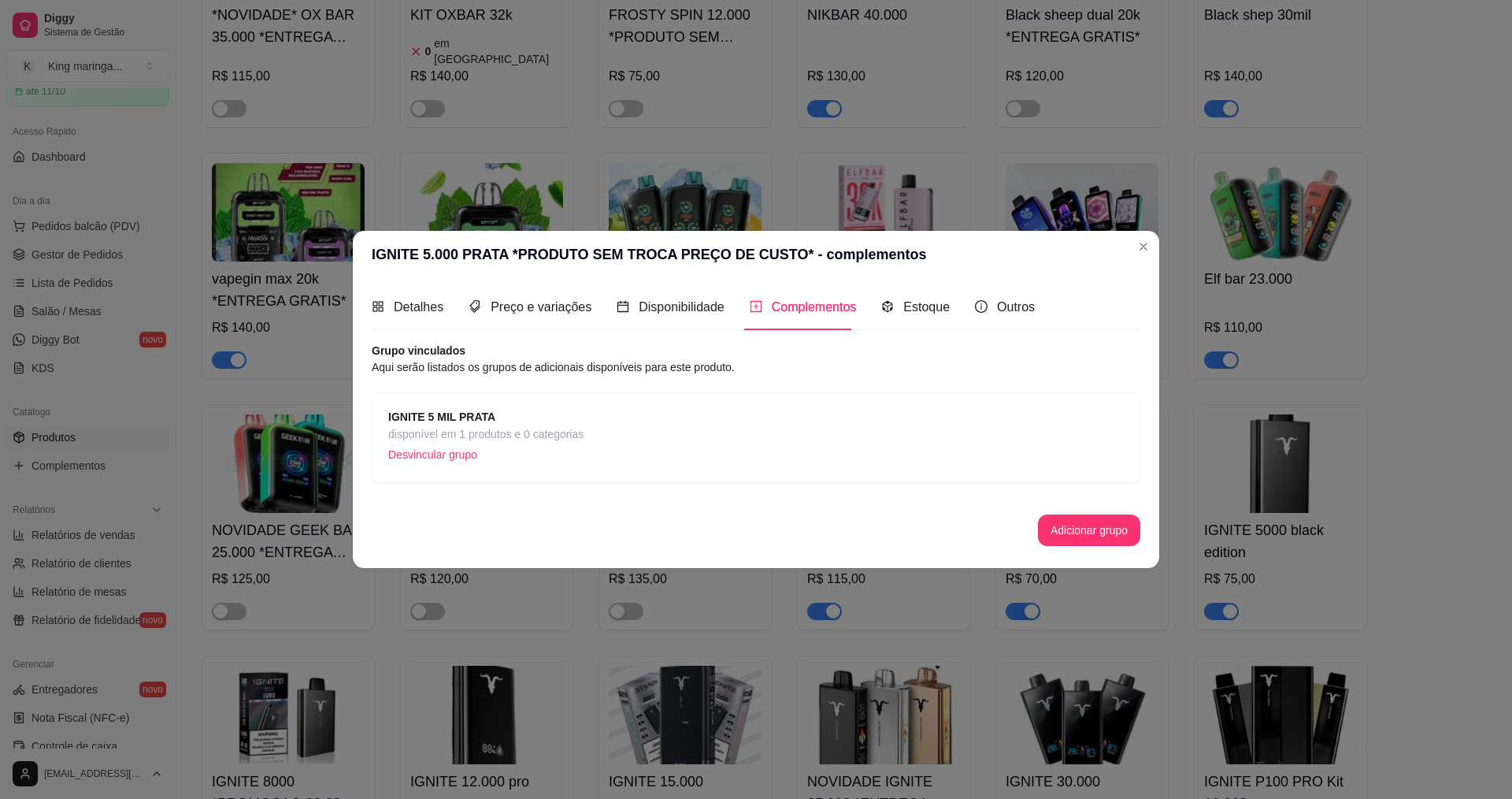
click at [399, 425] on span "disponível em 1 produtos e 0 categorias" at bounding box center [486, 434] width 195 height 18
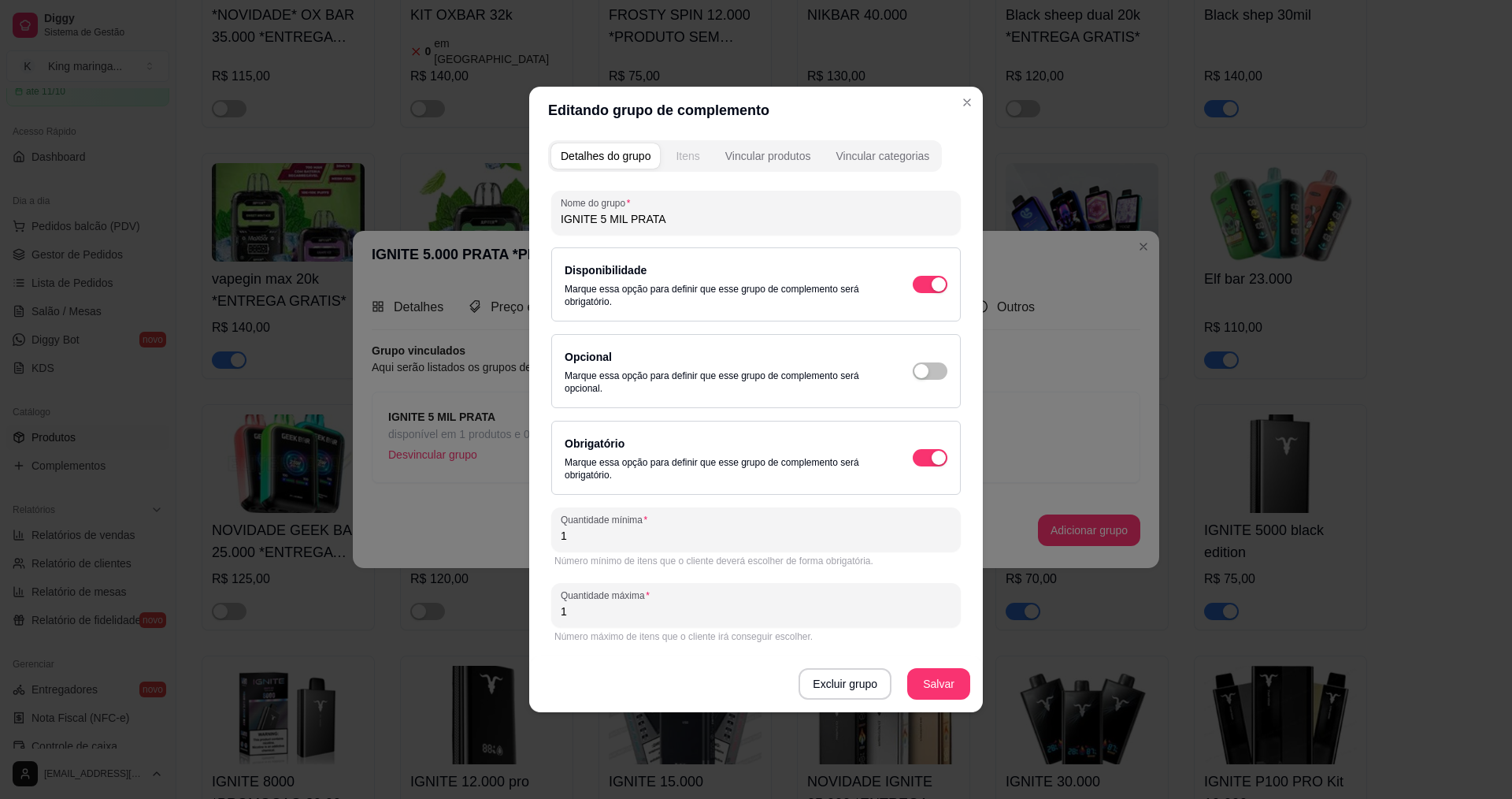
click at [679, 164] on button "Itens" at bounding box center [688, 156] width 43 height 25
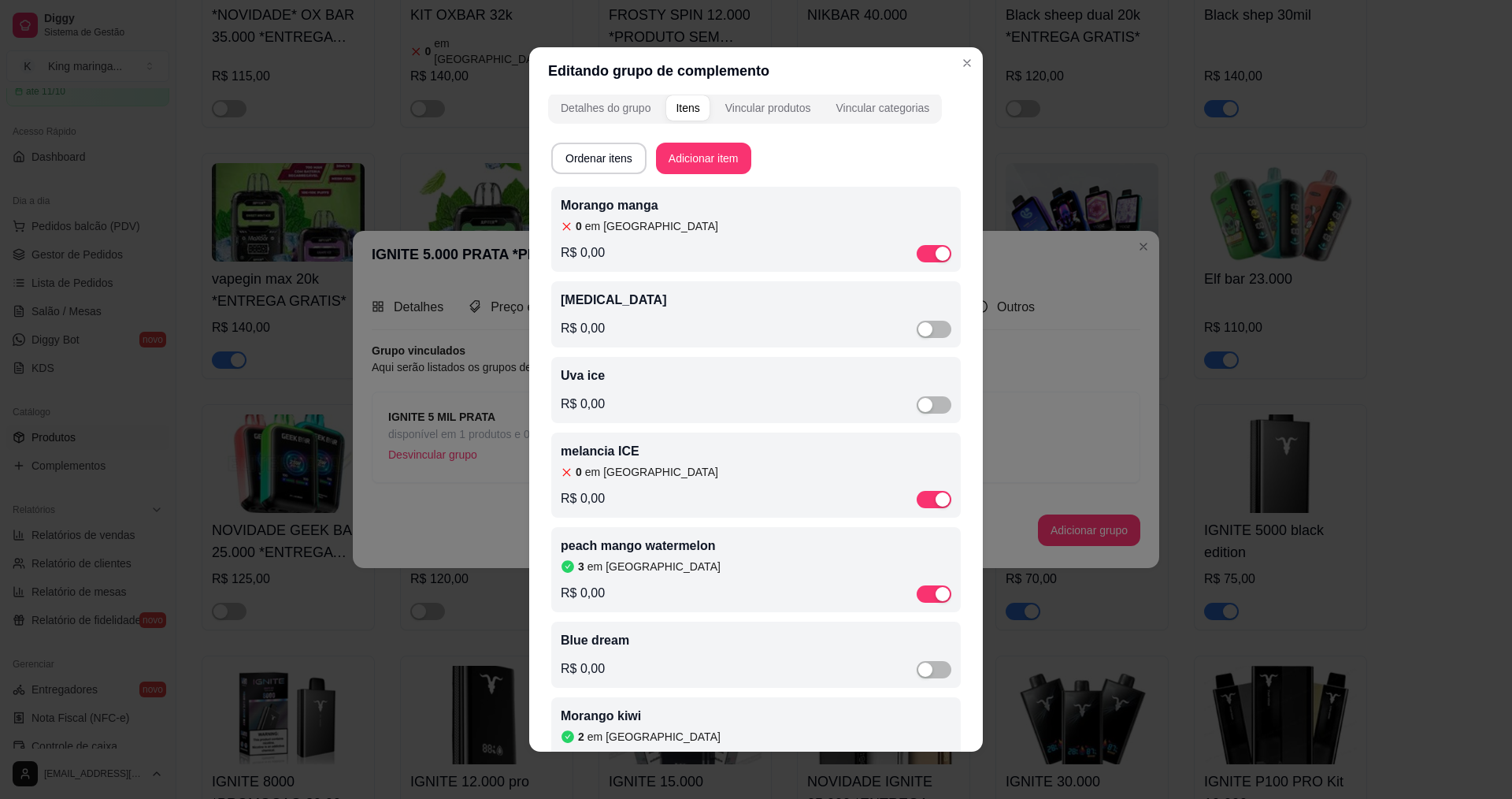
scroll to position [0, 0]
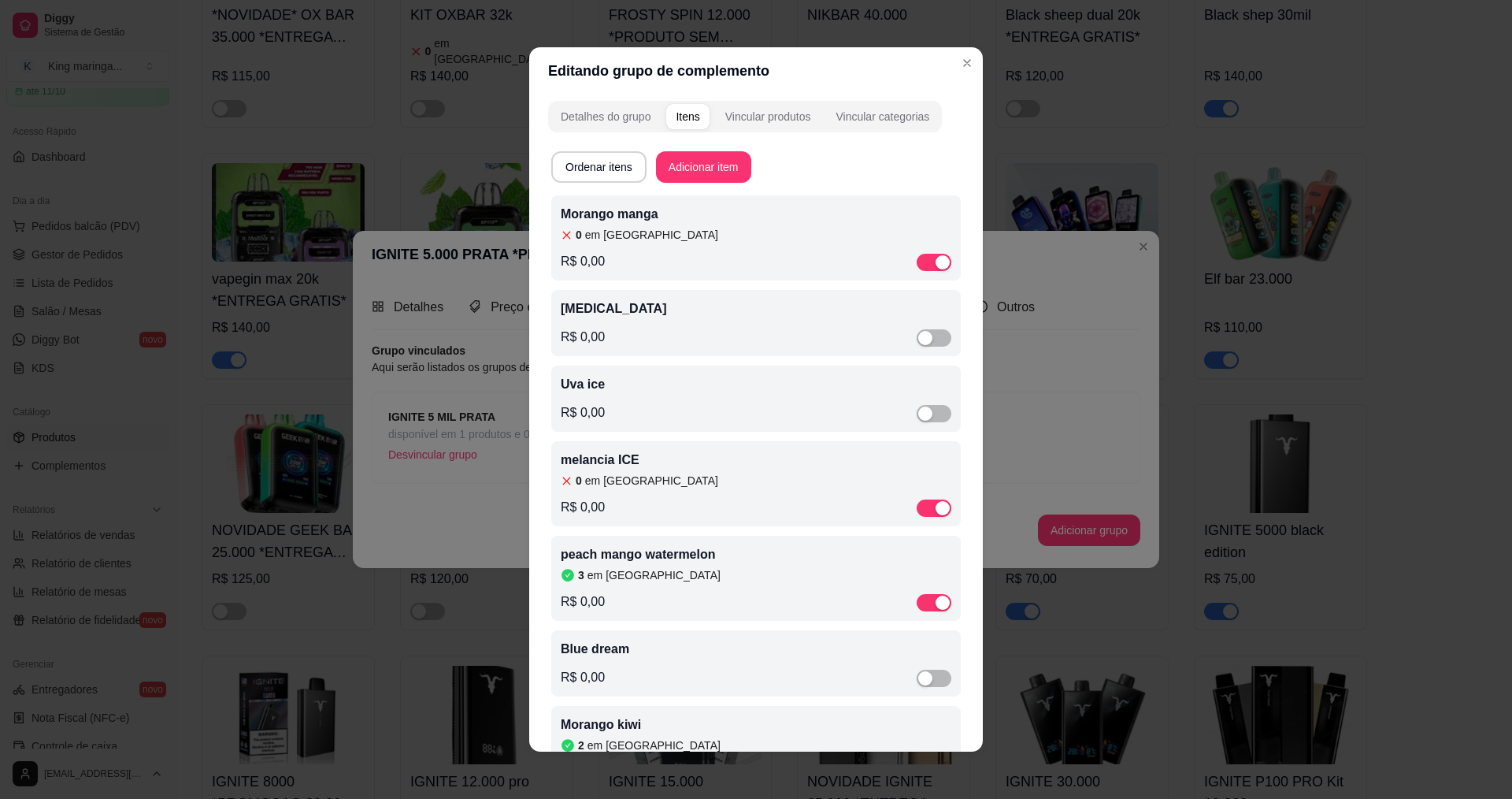
click at [619, 297] on div "[MEDICAL_DATA] R$ 0,00" at bounding box center [756, 323] width 410 height 66
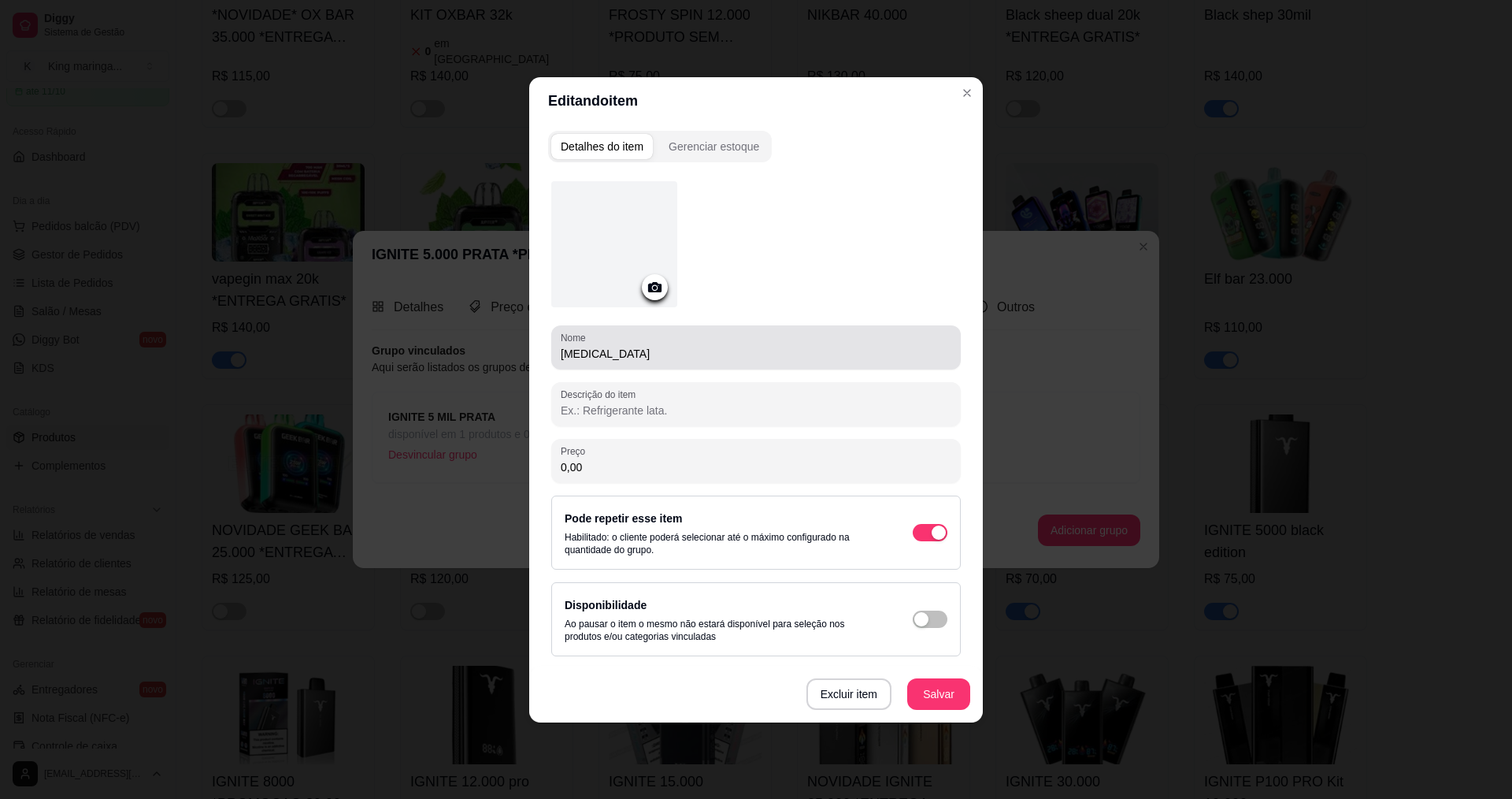
click at [646, 353] on input "[MEDICAL_DATA]" at bounding box center [756, 353] width 390 height 16
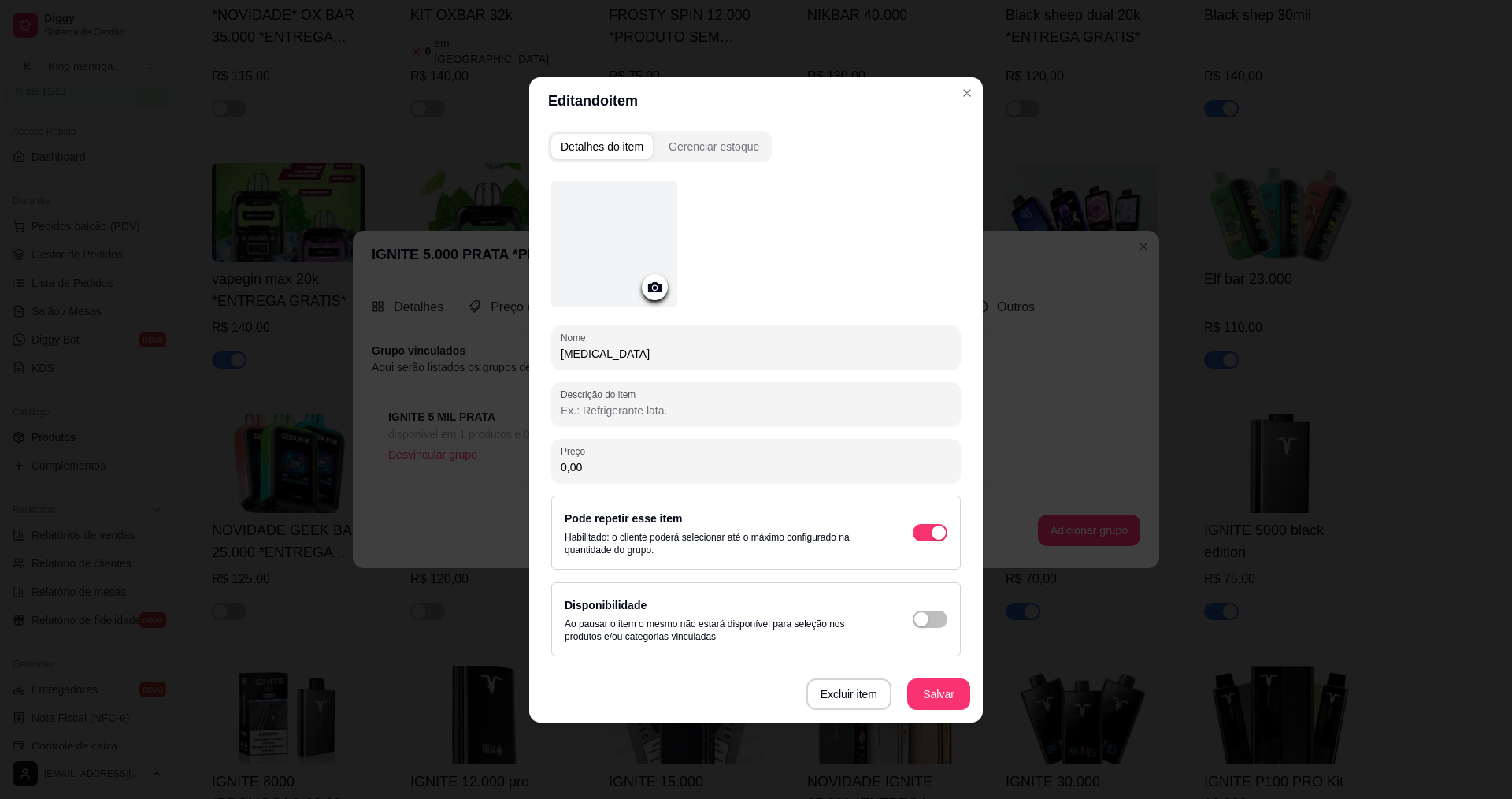
click at [646, 353] on input "[MEDICAL_DATA]" at bounding box center [756, 353] width 390 height 16
type input "m"
type input "Melancia mix"
click at [717, 145] on div "Gerenciar estoque" at bounding box center [713, 146] width 91 height 16
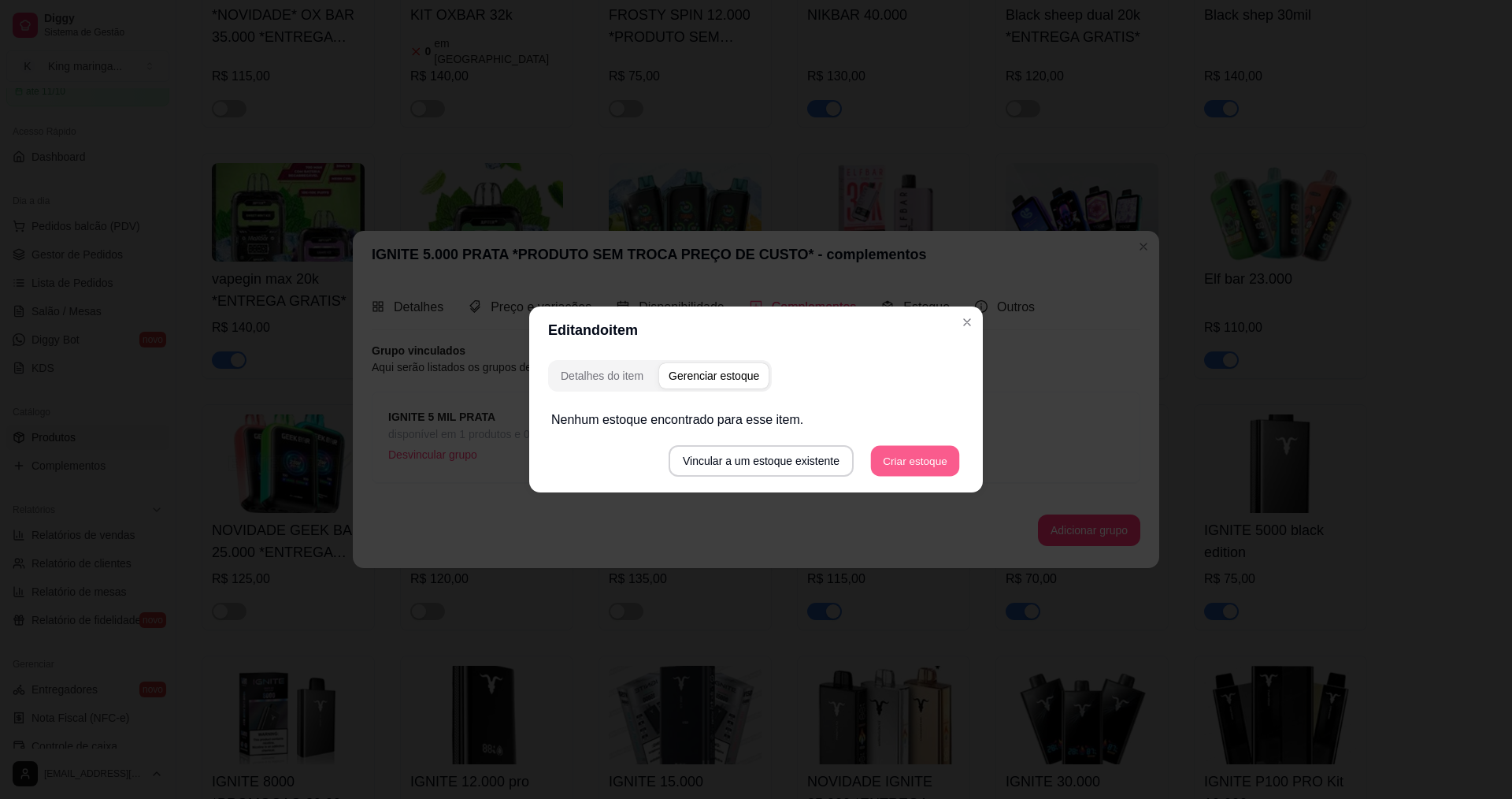
click at [934, 463] on button "Criar estoque" at bounding box center [915, 460] width 89 height 30
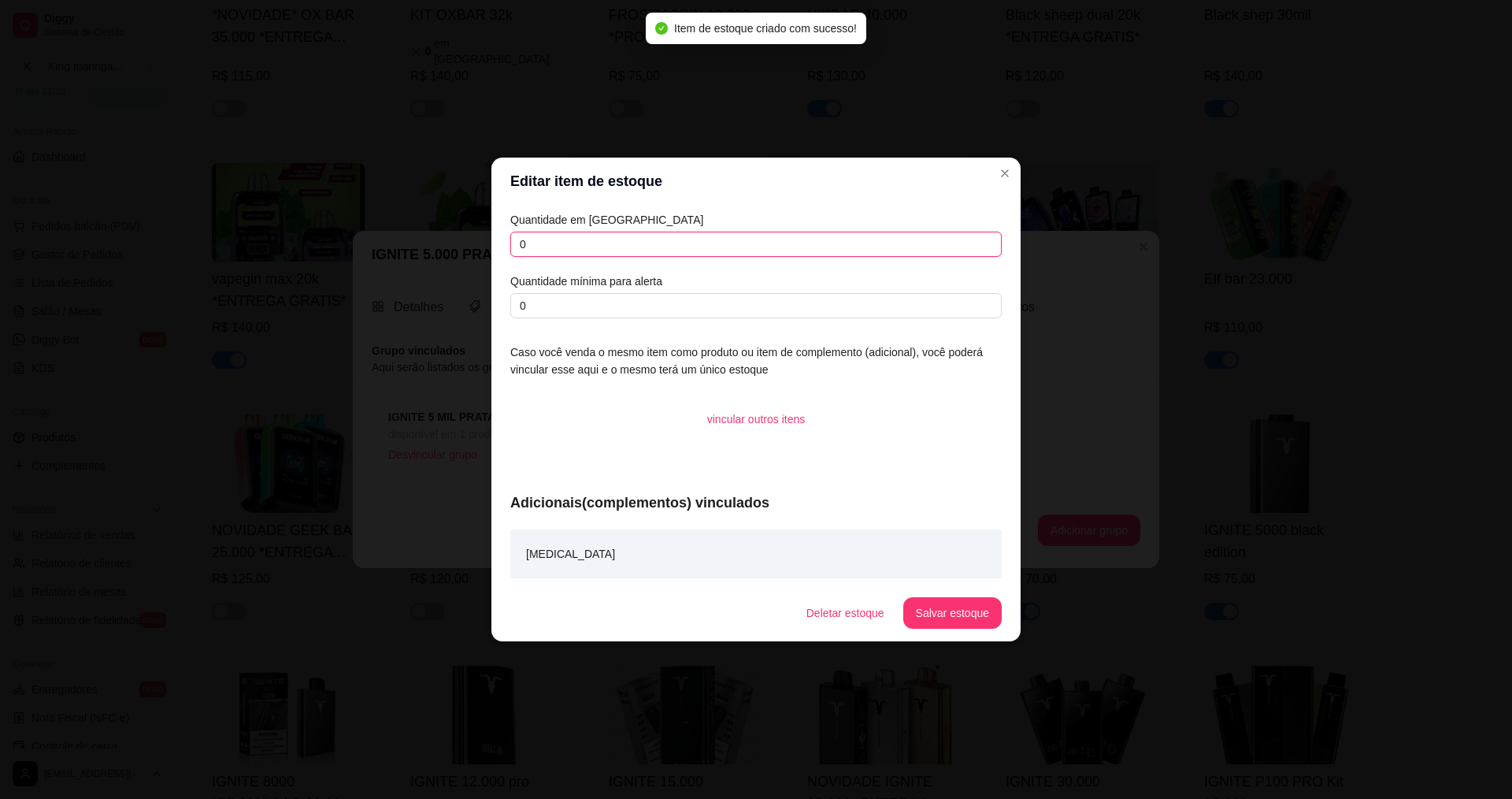
click at [635, 243] on input "0" at bounding box center [756, 244] width 492 height 25
type input "02"
click at [668, 287] on article "Quantidade mínima para alerta" at bounding box center [756, 281] width 492 height 18
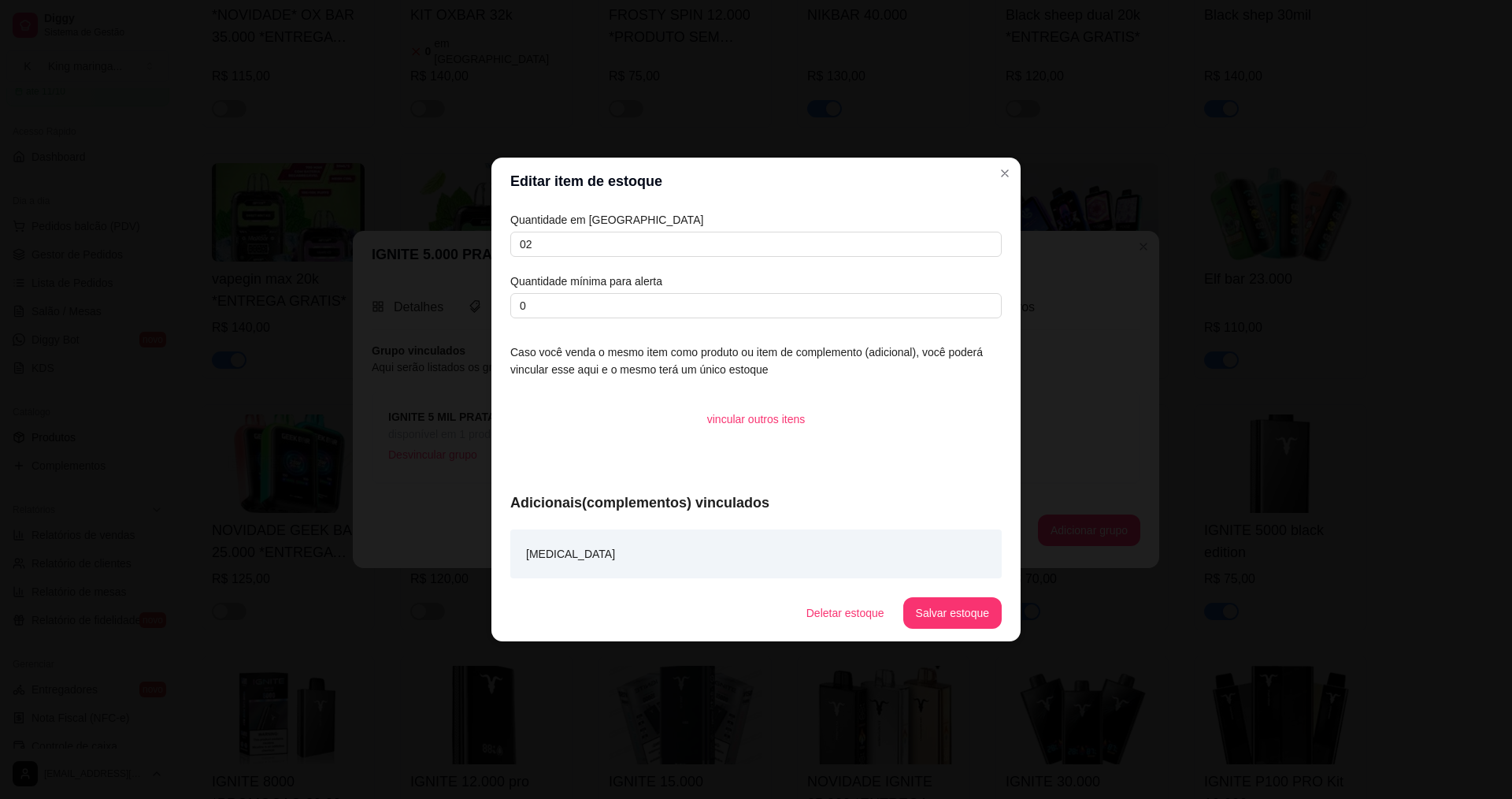
click at [669, 293] on div "Quantidade em estoque 02 Quantidade mínima para alerta 0" at bounding box center [756, 264] width 492 height 107
click at [669, 309] on input "0" at bounding box center [756, 305] width 492 height 25
type input "02"
click at [954, 610] on button "Salvar estoque" at bounding box center [952, 613] width 99 height 31
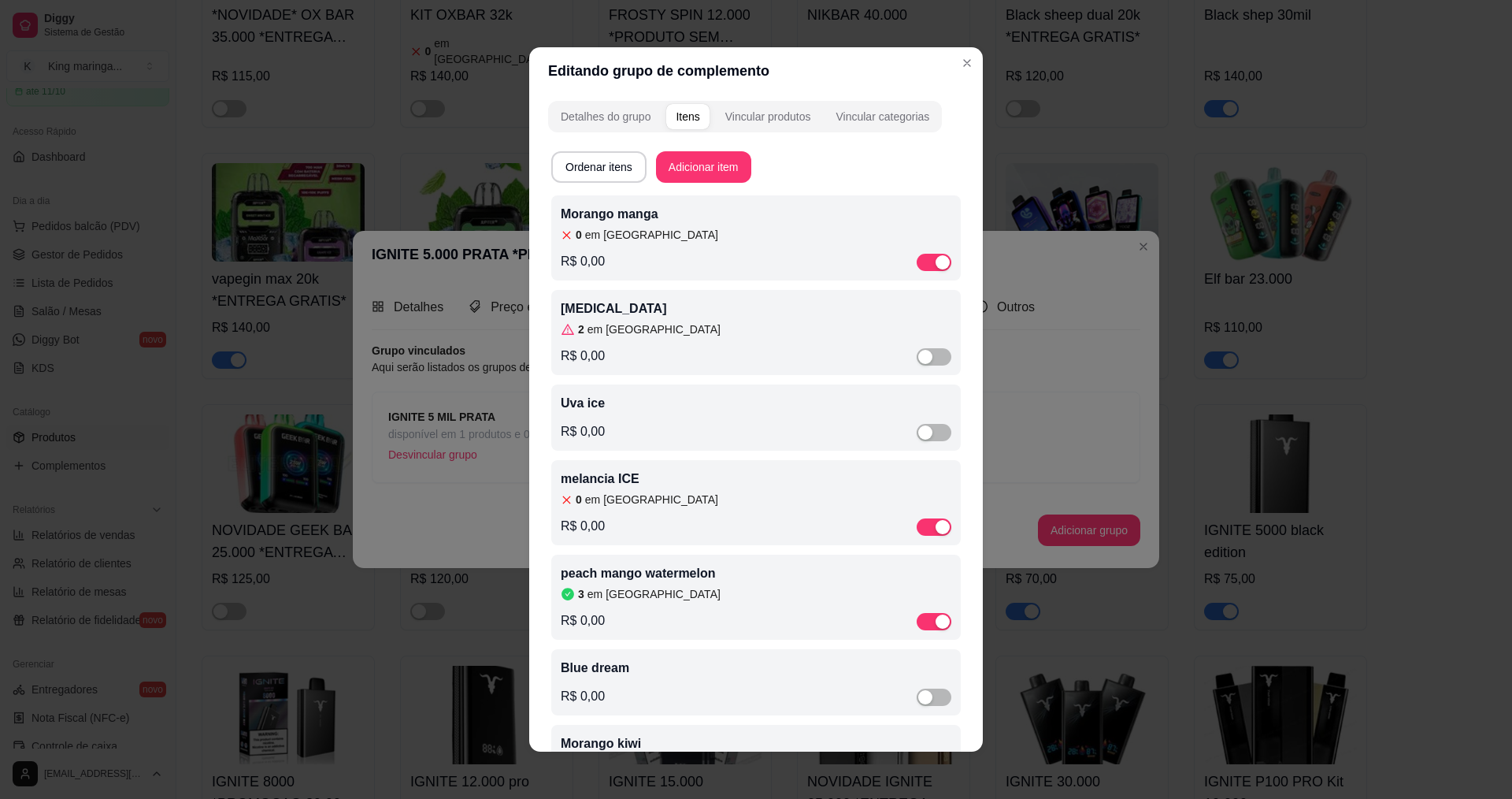
click at [665, 321] on div "[MEDICAL_DATA] 2 em [GEOGRAPHIC_DATA]" at bounding box center [756, 318] width 390 height 38
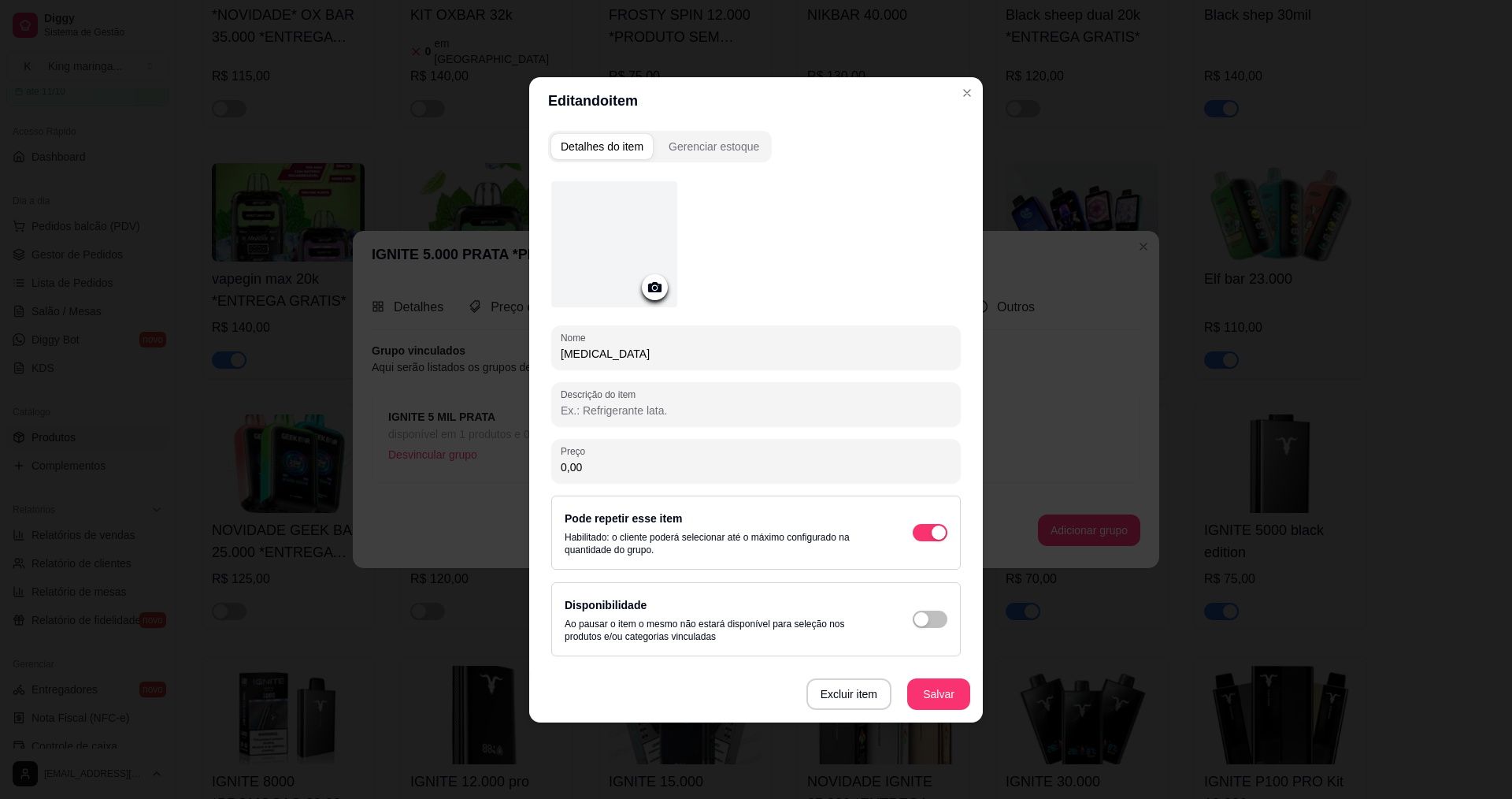
click at [657, 353] on input "[MEDICAL_DATA]" at bounding box center [756, 353] width 390 height 16
type input "Melancia mix"
click at [919, 684] on button "Salvar" at bounding box center [938, 694] width 63 height 31
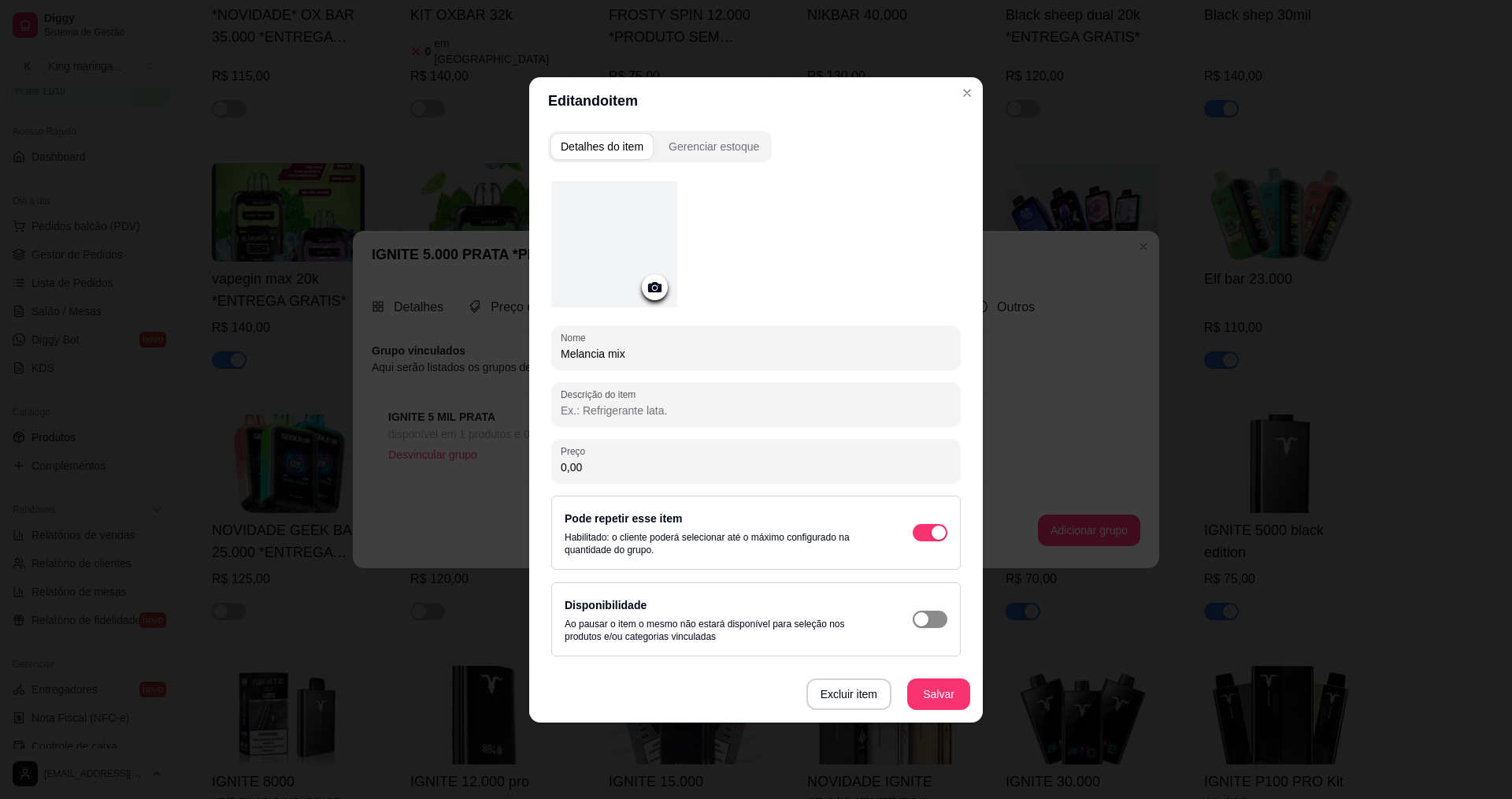
click at [925, 617] on div "button" at bounding box center [921, 619] width 15 height 15
click at [935, 686] on button "Salvar" at bounding box center [938, 694] width 63 height 31
click at [953, 96] on header "Editando item" at bounding box center [755, 100] width 454 height 47
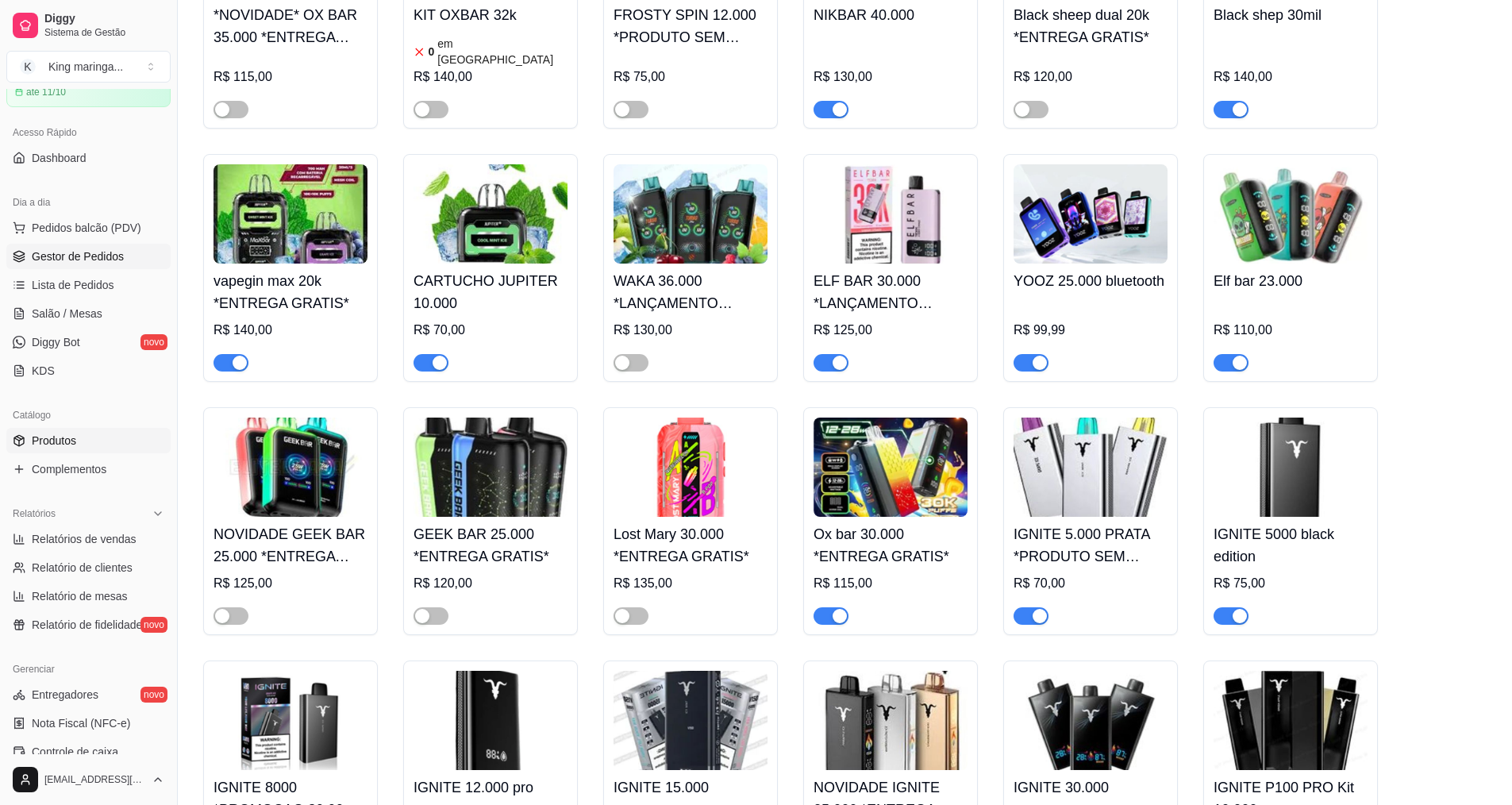
click at [83, 268] on link "Gestor de Pedidos" at bounding box center [87, 257] width 164 height 26
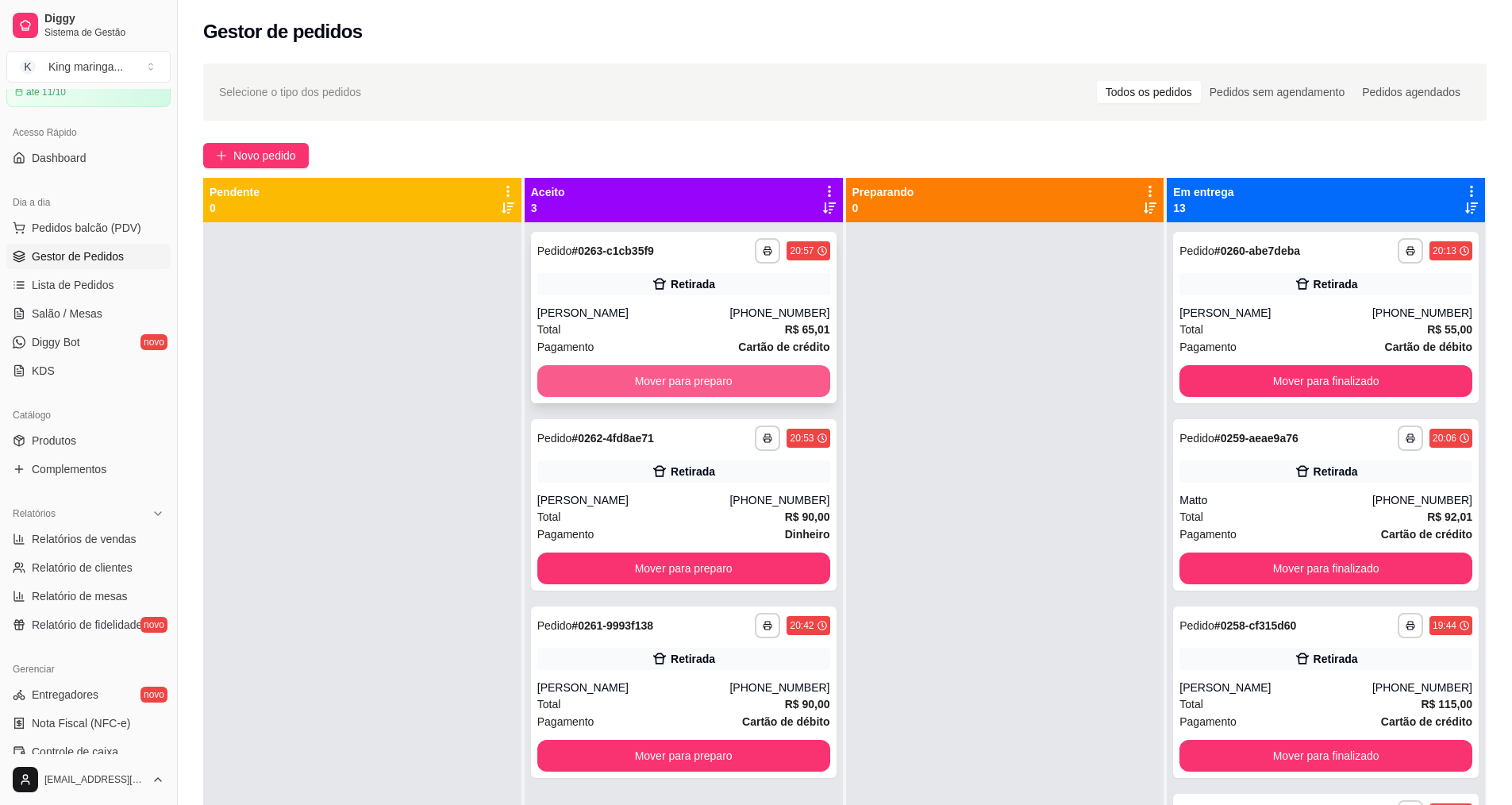
click at [731, 382] on button "Mover para preparo" at bounding box center [684, 380] width 293 height 31
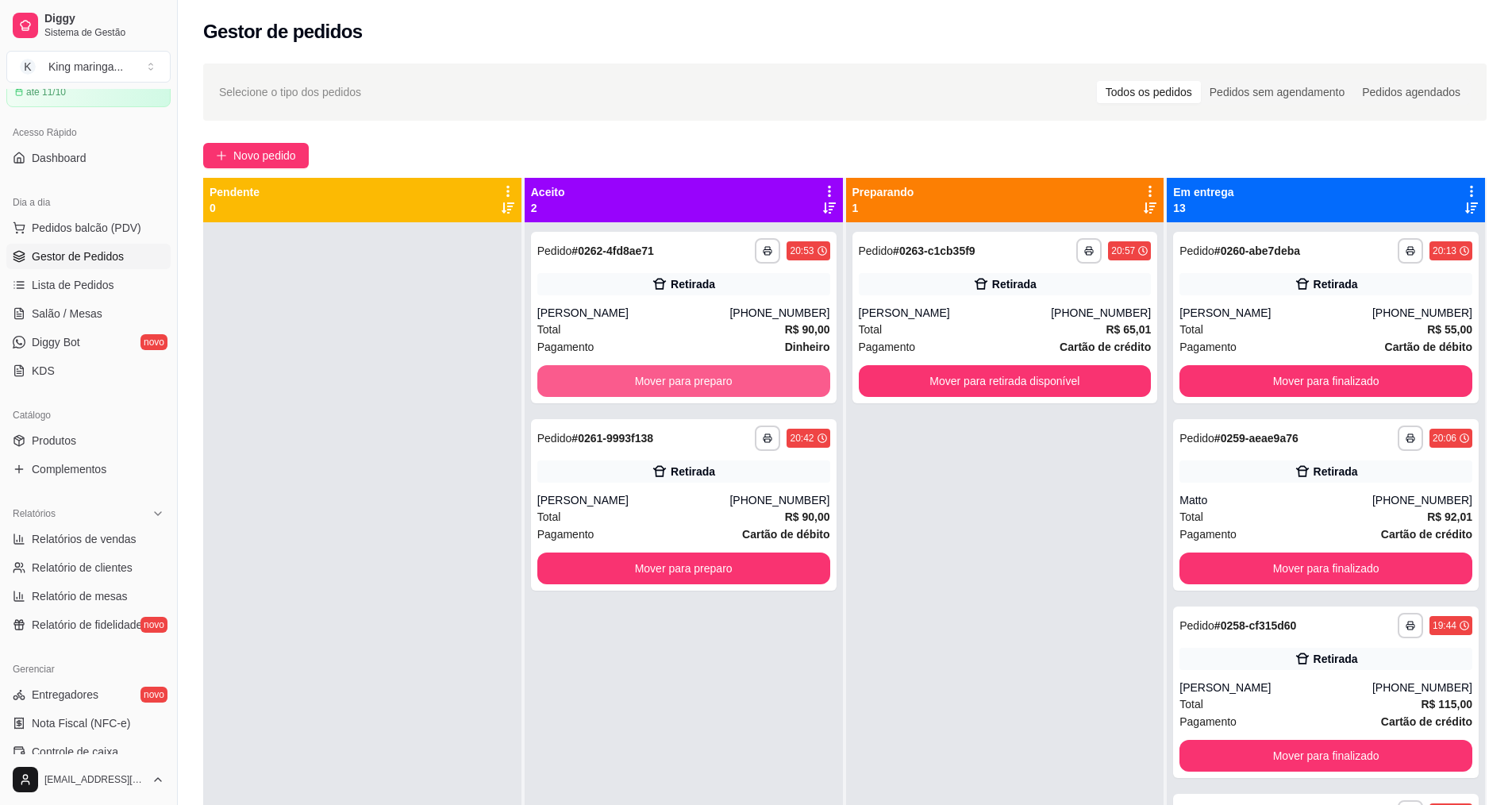
click at [731, 382] on button "Mover para preparo" at bounding box center [684, 380] width 293 height 31
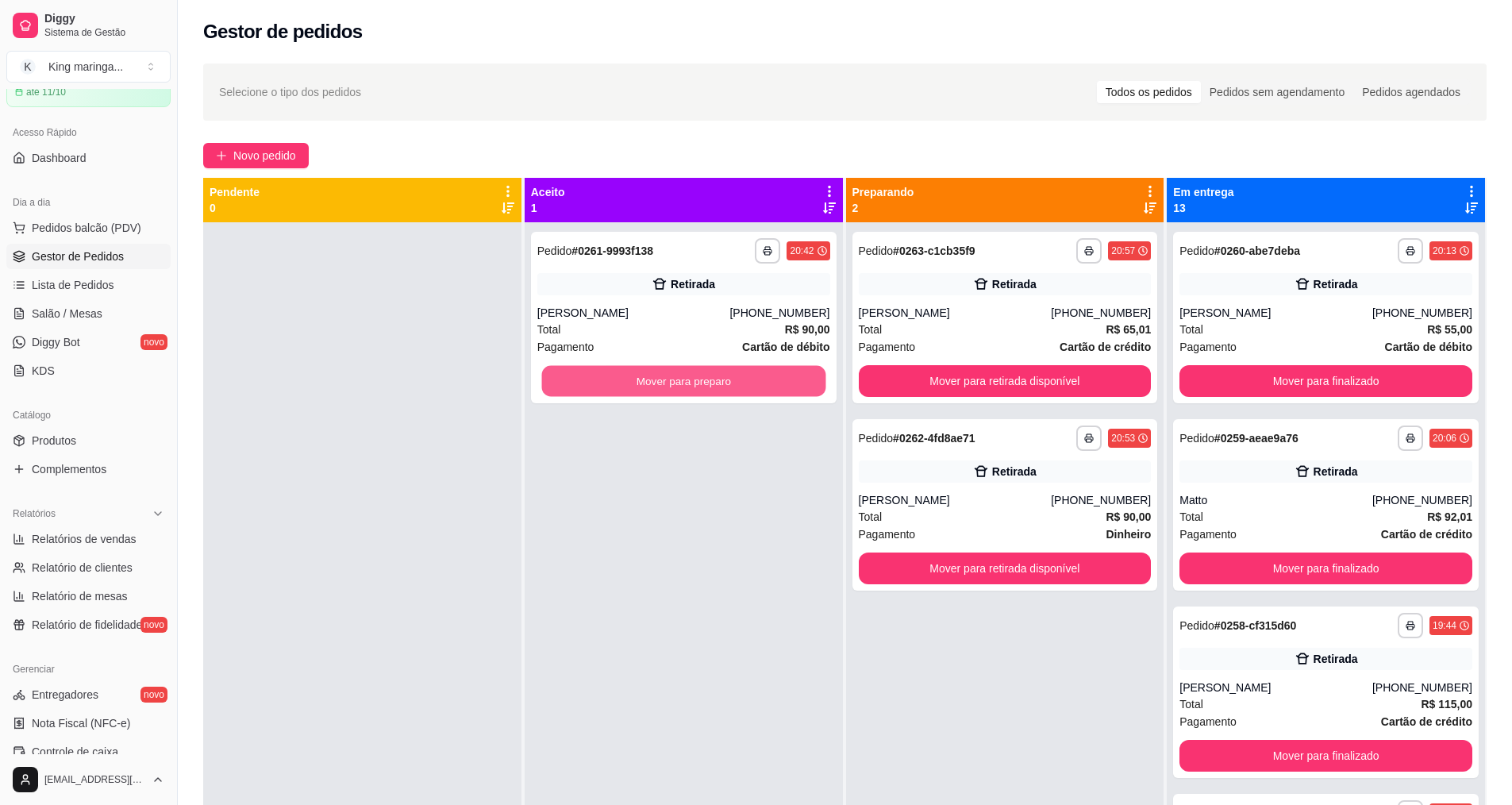
click at [731, 382] on button "Mover para preparo" at bounding box center [683, 380] width 284 height 30
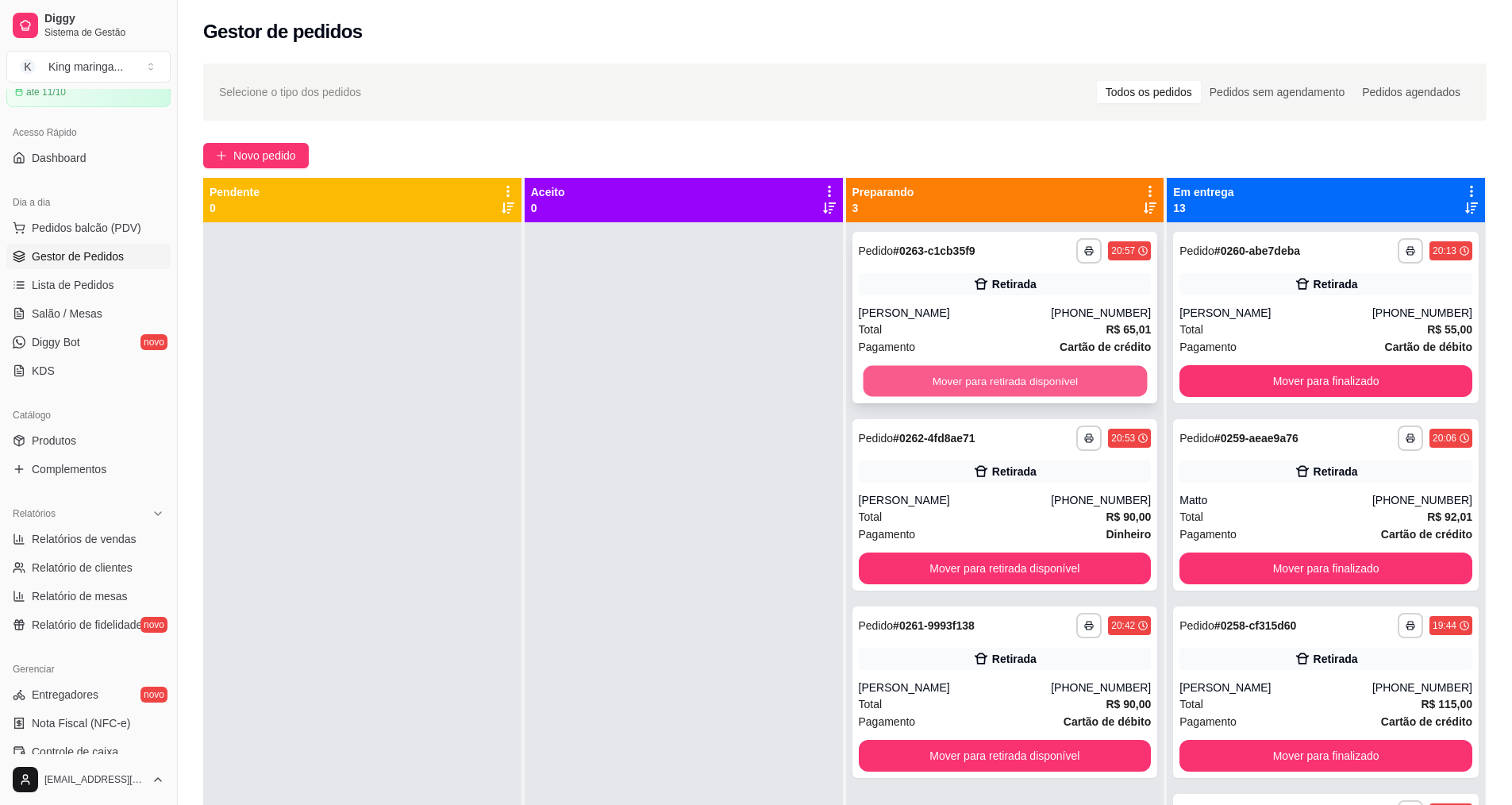
click at [987, 385] on button "Mover para retirada disponível" at bounding box center [1005, 380] width 284 height 30
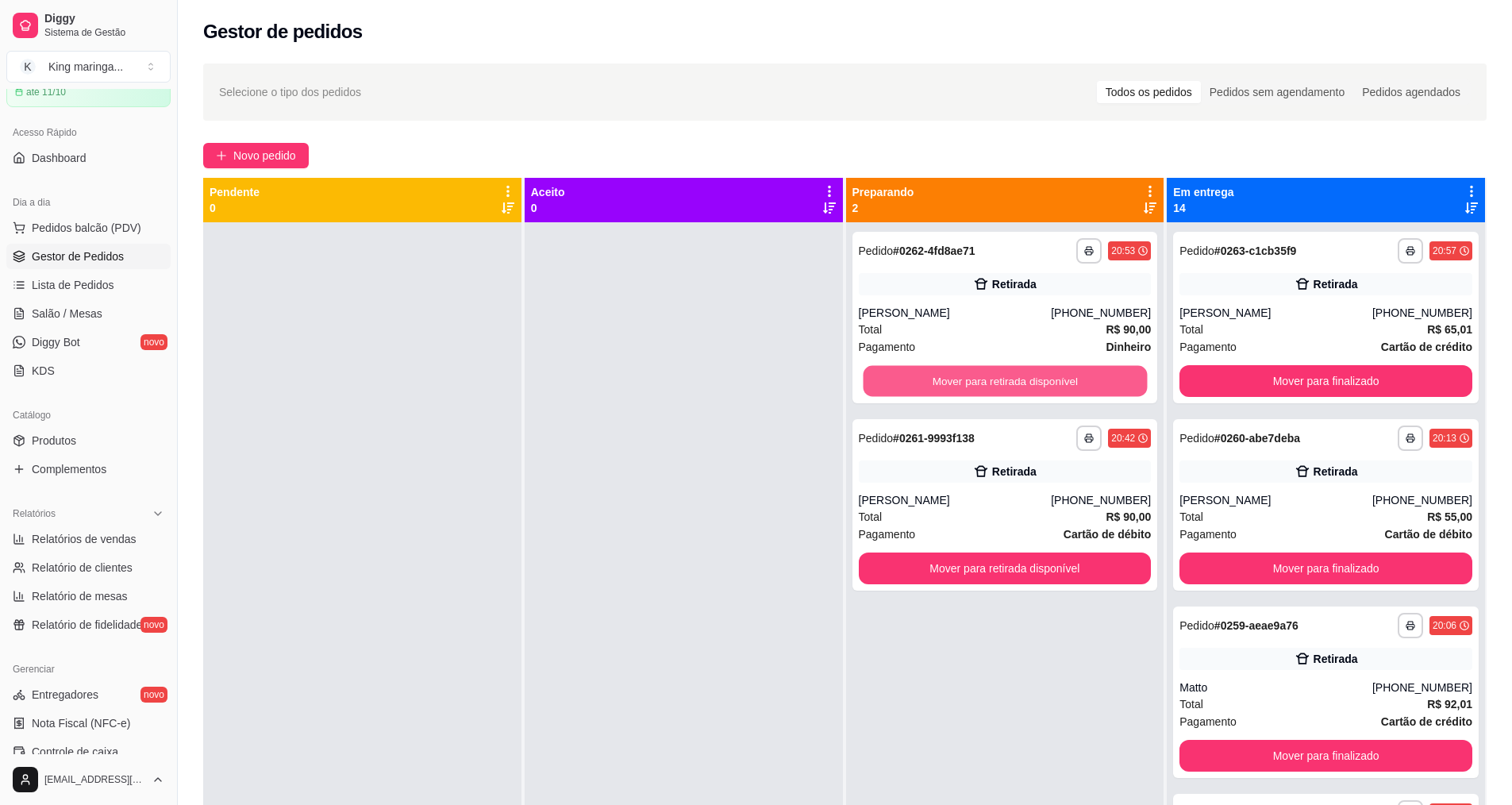
click at [987, 385] on button "Mover para retirada disponível" at bounding box center [1005, 380] width 284 height 30
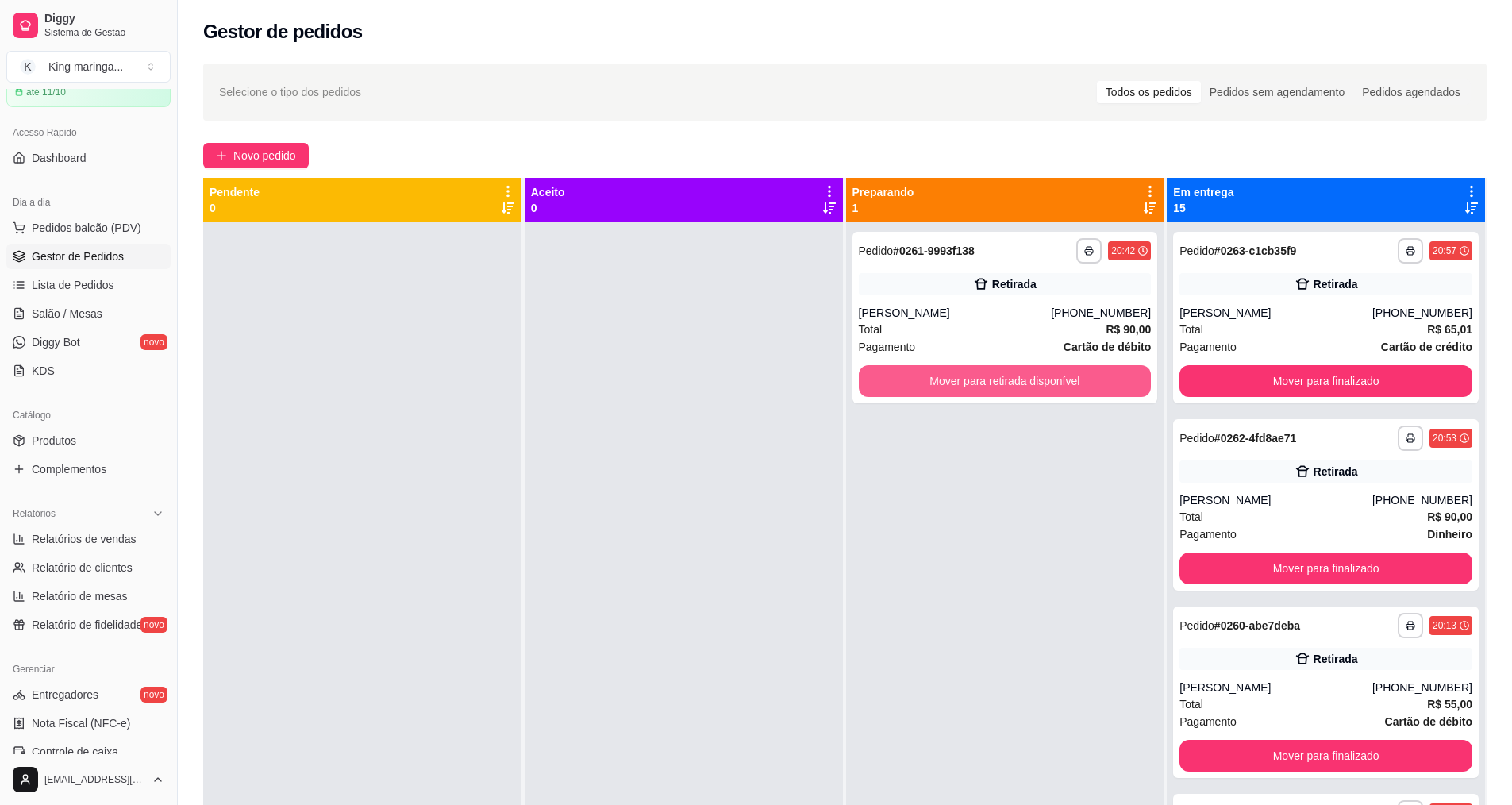
click at [987, 385] on button "Mover para retirada disponível" at bounding box center [1005, 380] width 293 height 31
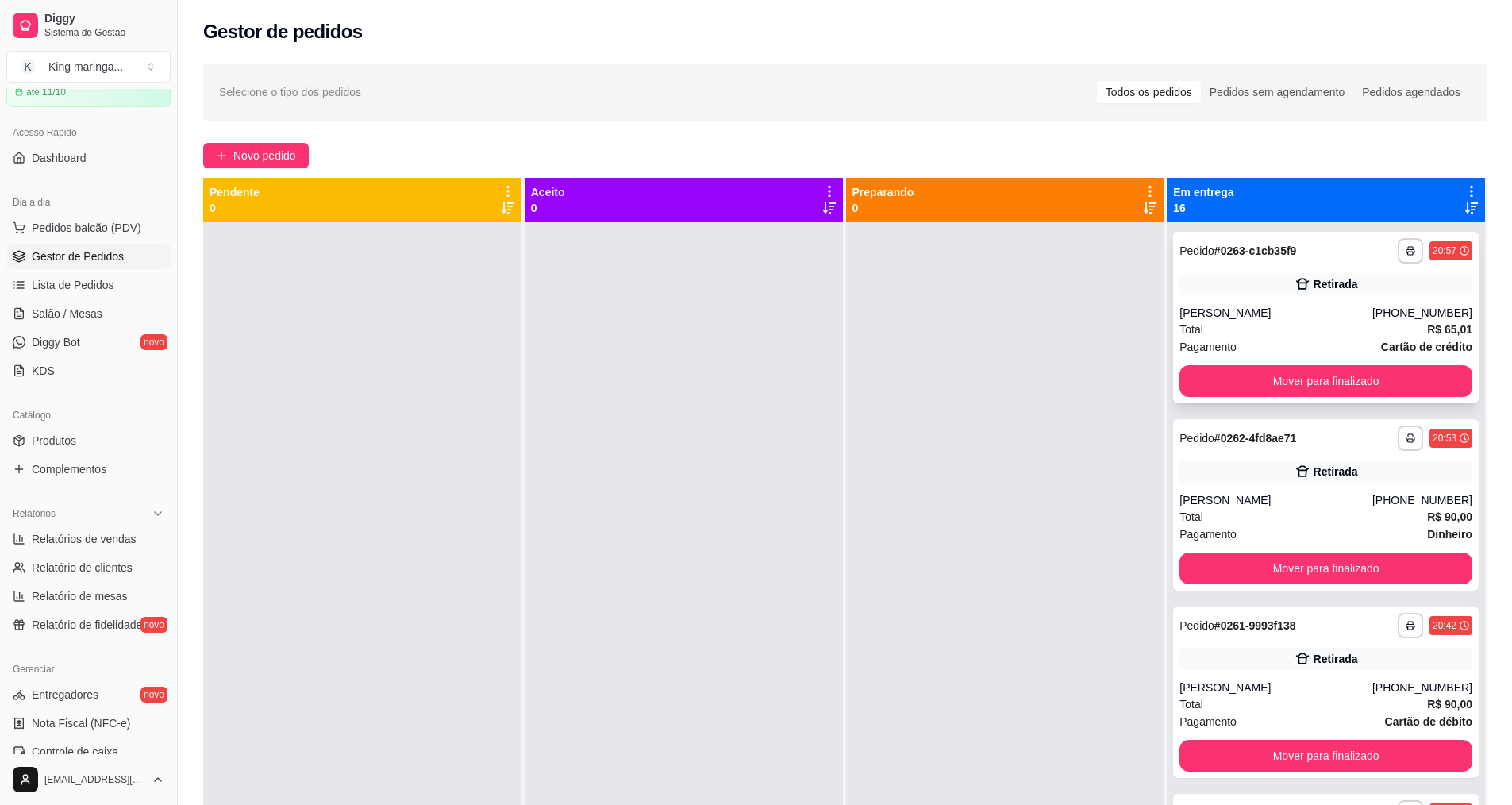
click at [1364, 308] on div "[PERSON_NAME]" at bounding box center [1276, 313] width 193 height 16
click at [1296, 492] on div "[PERSON_NAME]" at bounding box center [1276, 500] width 193 height 16
click at [1257, 671] on div "**********" at bounding box center [1325, 692] width 306 height 171
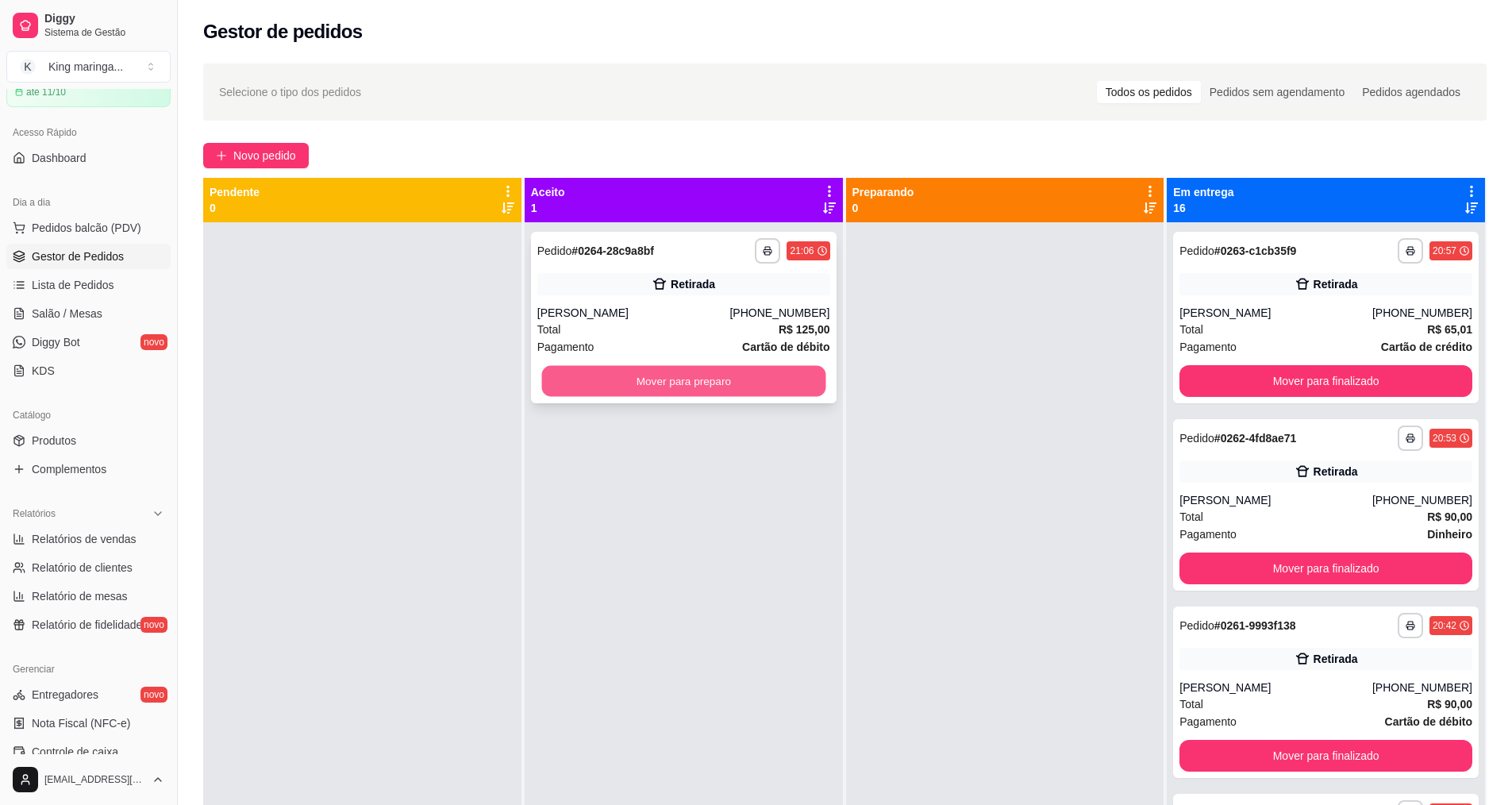
click at [647, 371] on button "Mover para preparo" at bounding box center [683, 380] width 284 height 30
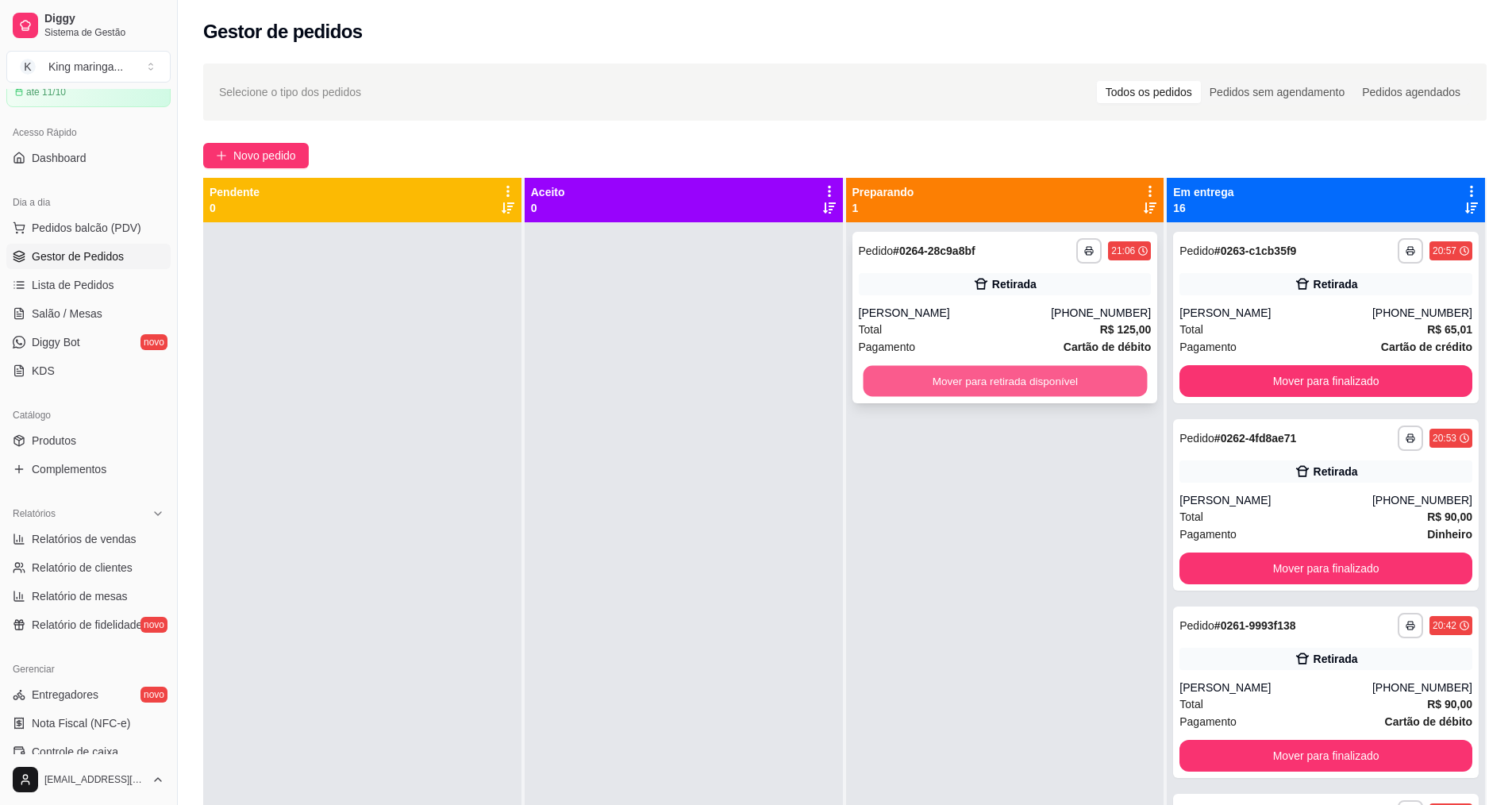
click at [933, 393] on button "Mover para retirada disponível" at bounding box center [1005, 380] width 284 height 30
